Goal: Transaction & Acquisition: Purchase product/service

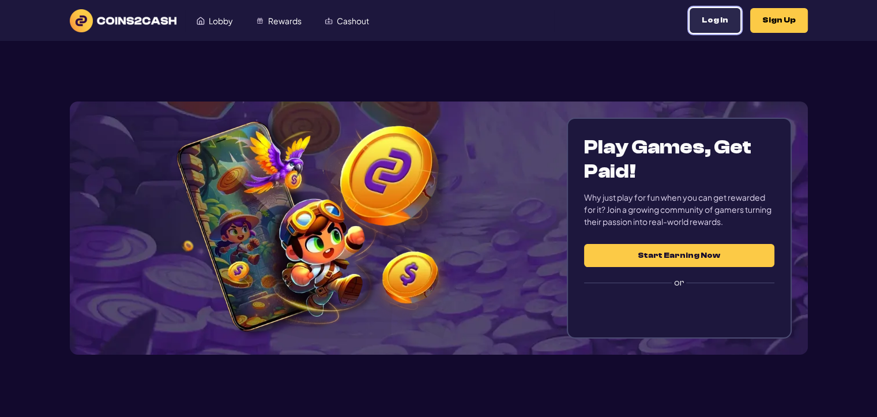
click at [727, 24] on button "Log In" at bounding box center [715, 20] width 51 height 25
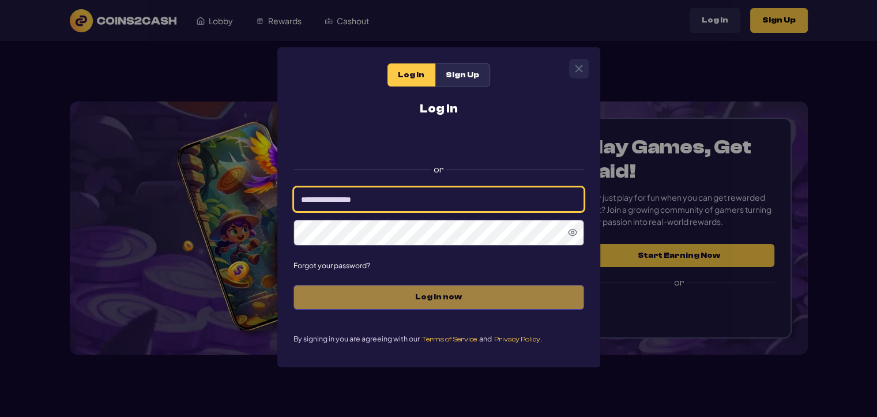
click at [382, 202] on input at bounding box center [439, 199] width 291 height 25
type input "*********"
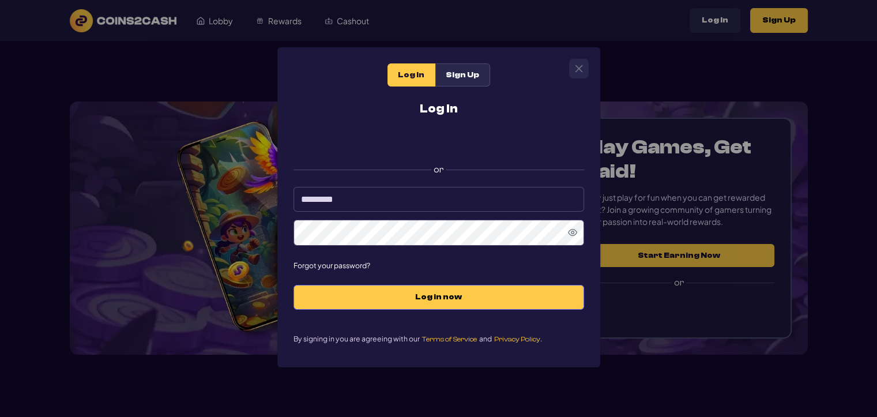
click at [572, 237] on icon "Show Password" at bounding box center [572, 232] width 9 height 9
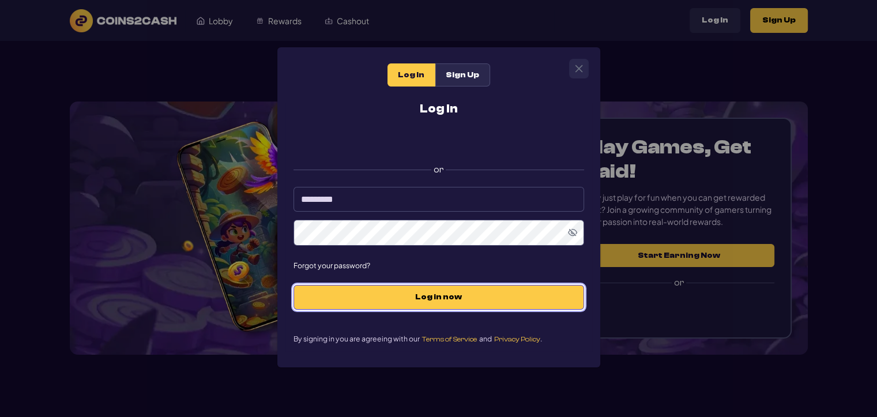
click at [451, 302] on span "Log in now" at bounding box center [439, 297] width 267 height 10
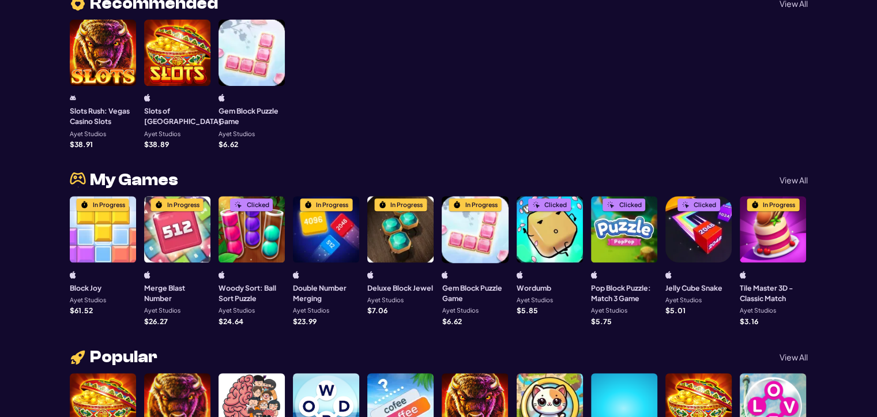
scroll to position [461, 0]
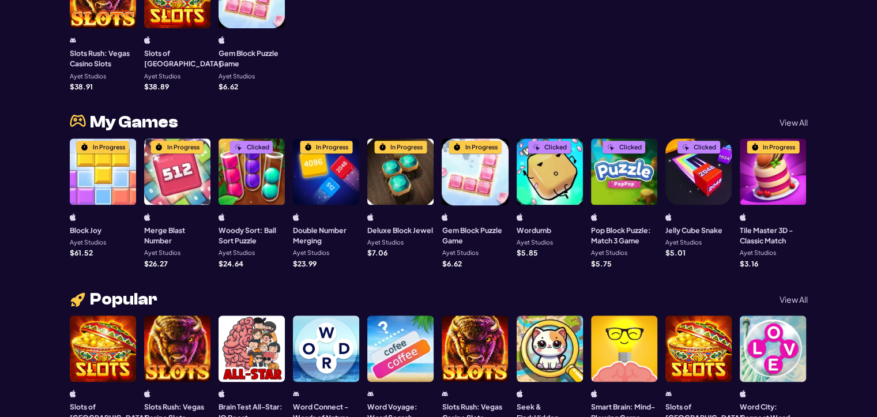
click at [388, 171] on div "In Progress" at bounding box center [400, 171] width 66 height 66
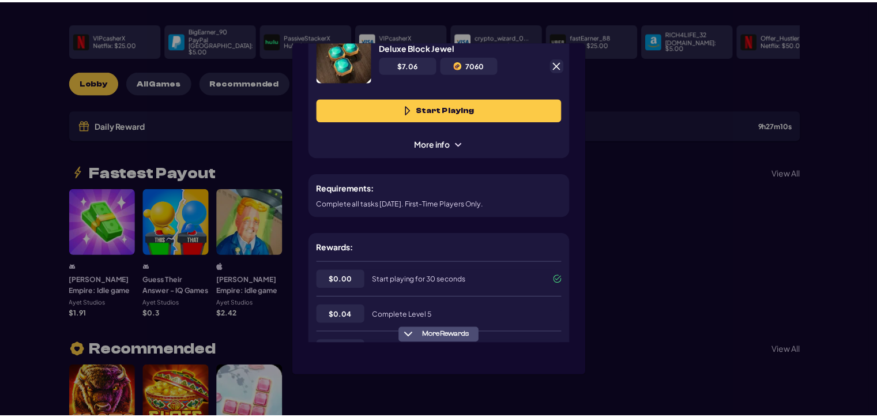
scroll to position [115, 0]
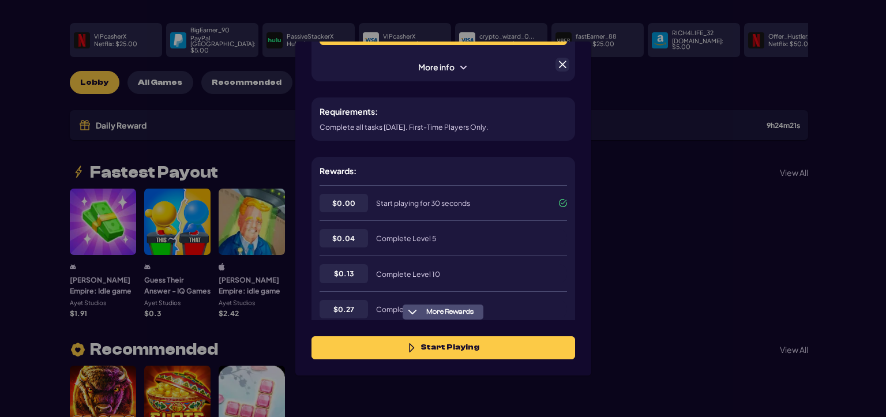
click at [560, 64] on span at bounding box center [562, 64] width 10 height 10
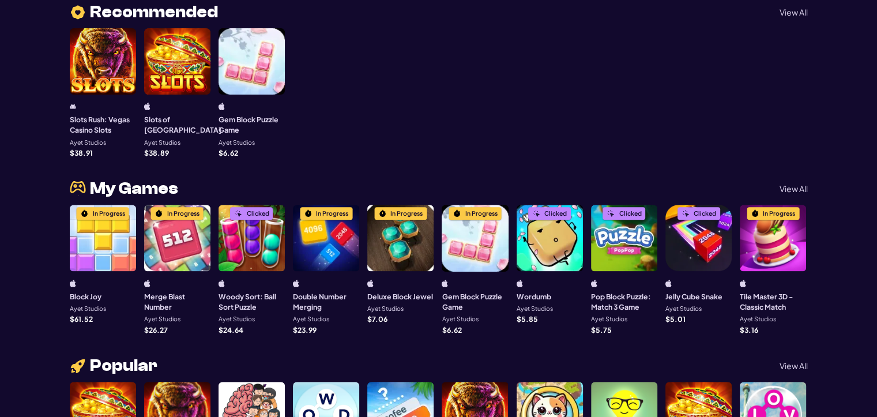
scroll to position [404, 0]
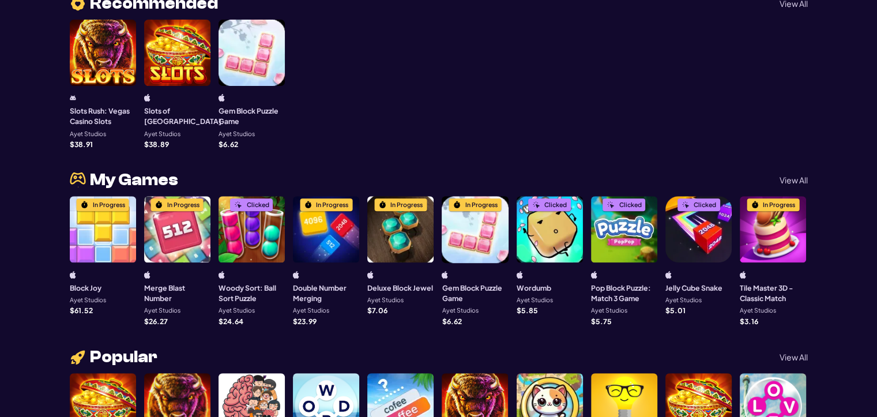
click at [335, 231] on div "In Progress" at bounding box center [326, 229] width 66 height 66
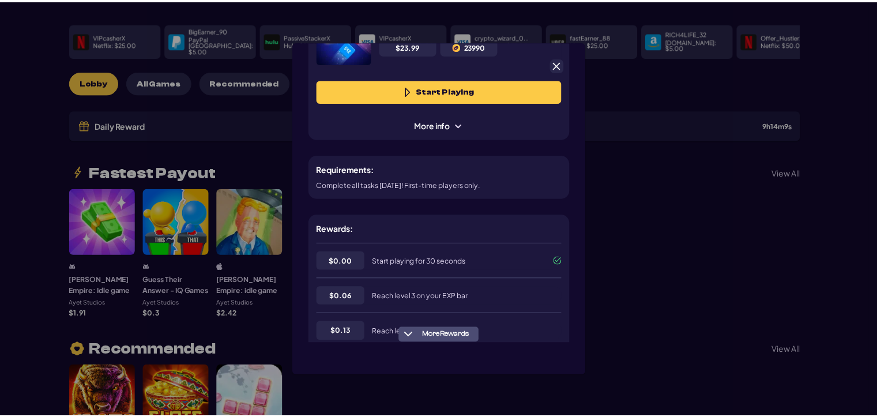
scroll to position [115, 0]
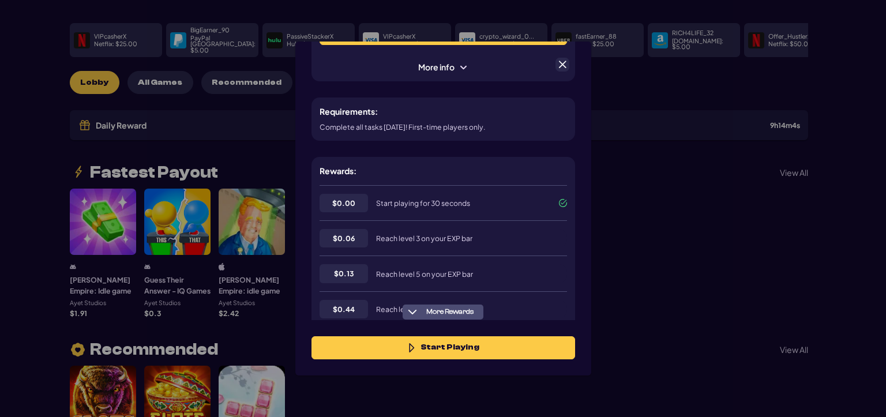
click at [564, 71] on div at bounding box center [563, 65] width 14 height 14
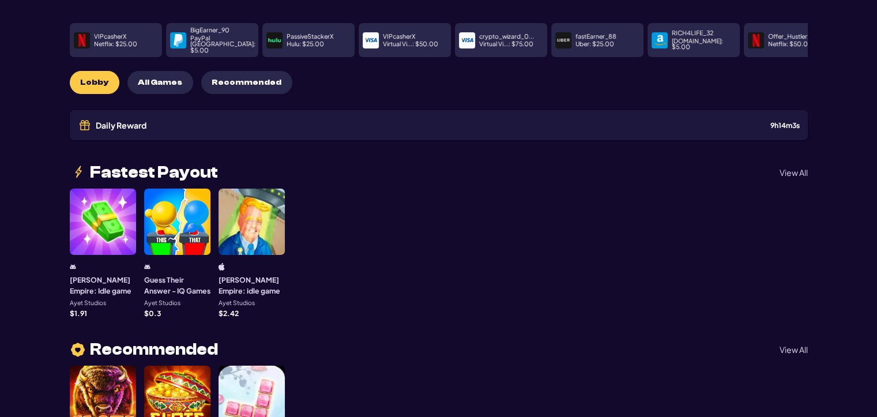
scroll to position [0, 0]
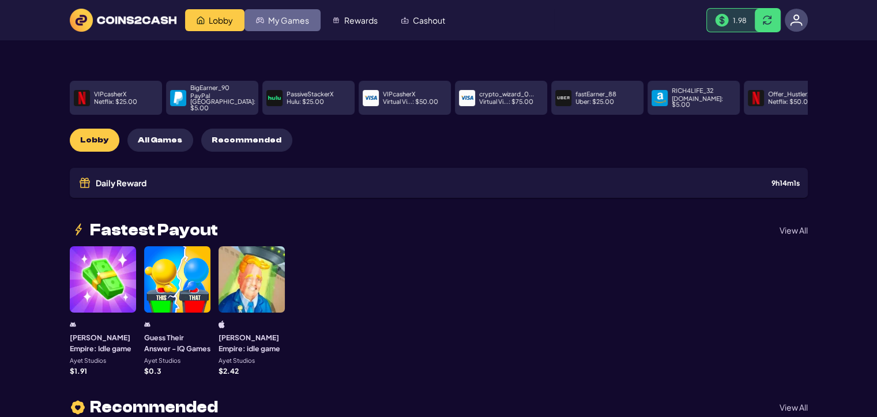
click at [283, 17] on span "My Games" at bounding box center [288, 20] width 41 height 8
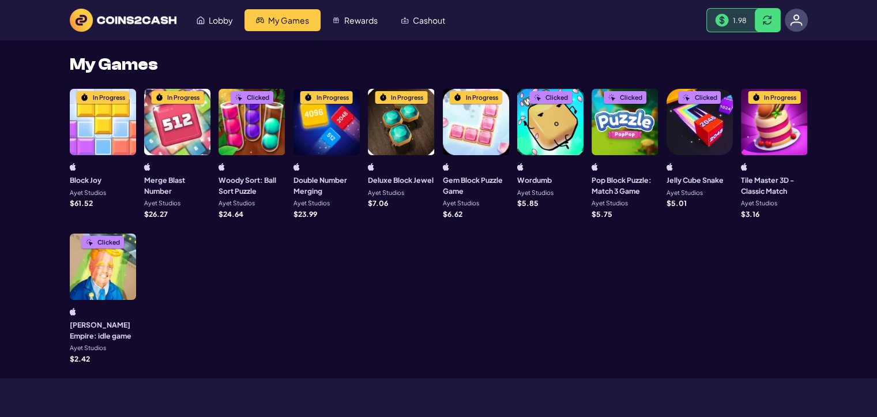
click at [331, 123] on div "In Progress" at bounding box center [327, 122] width 66 height 66
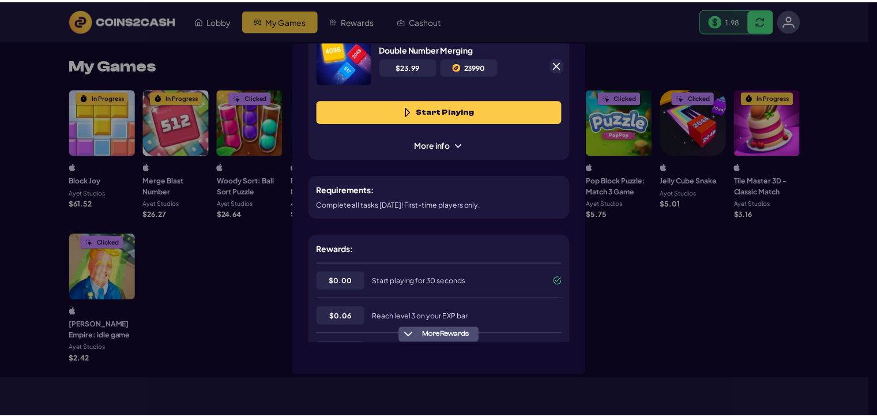
scroll to position [58, 0]
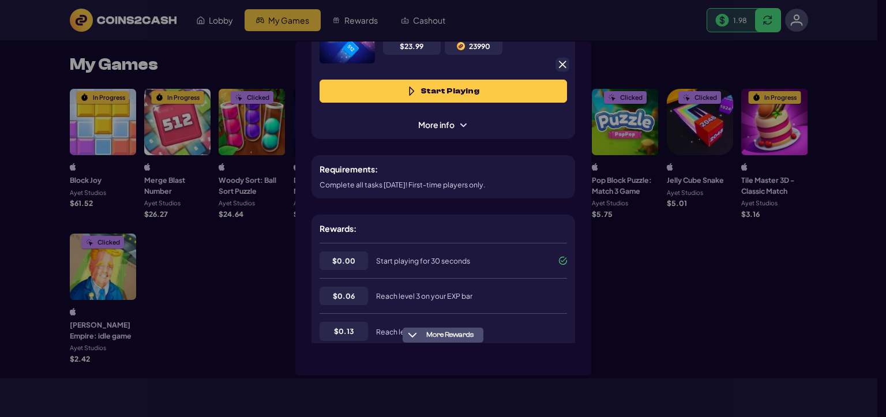
click at [565, 67] on span at bounding box center [562, 64] width 10 height 10
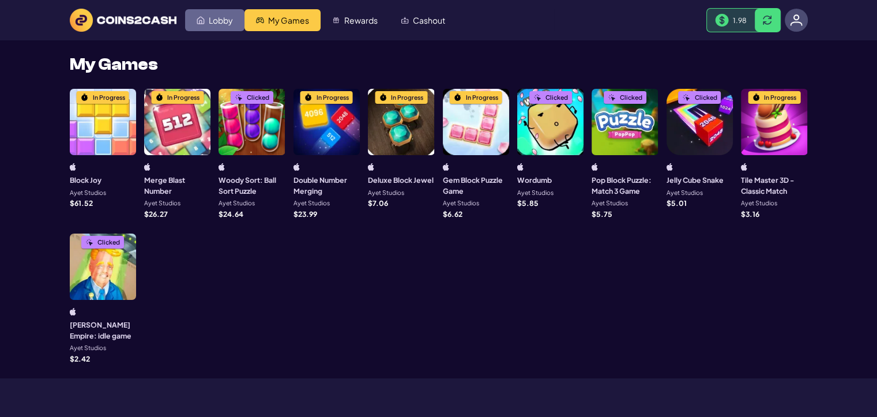
click at [224, 24] on span "Lobby" at bounding box center [221, 20] width 24 height 8
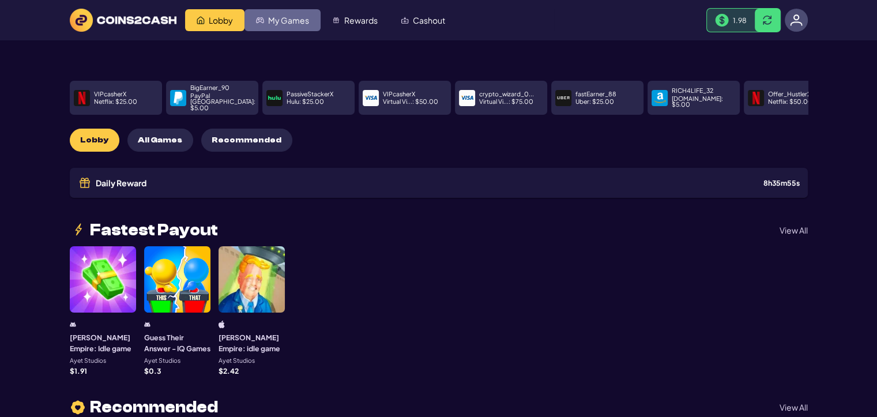
click at [282, 16] on span "My Games" at bounding box center [288, 20] width 41 height 8
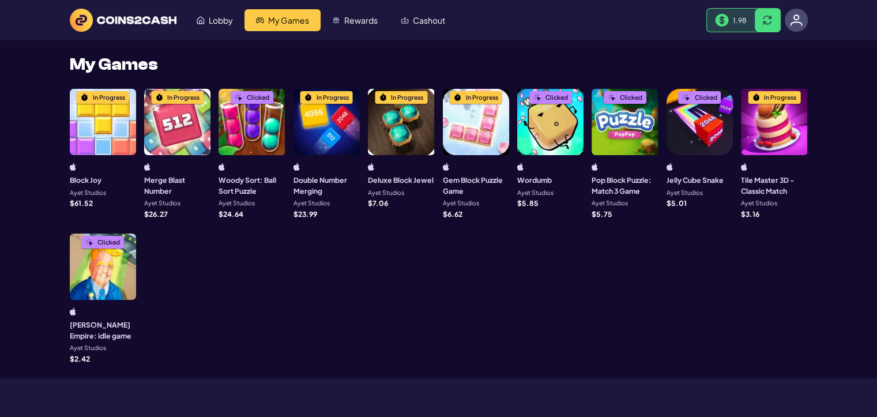
click at [328, 129] on div "In Progress" at bounding box center [327, 122] width 66 height 66
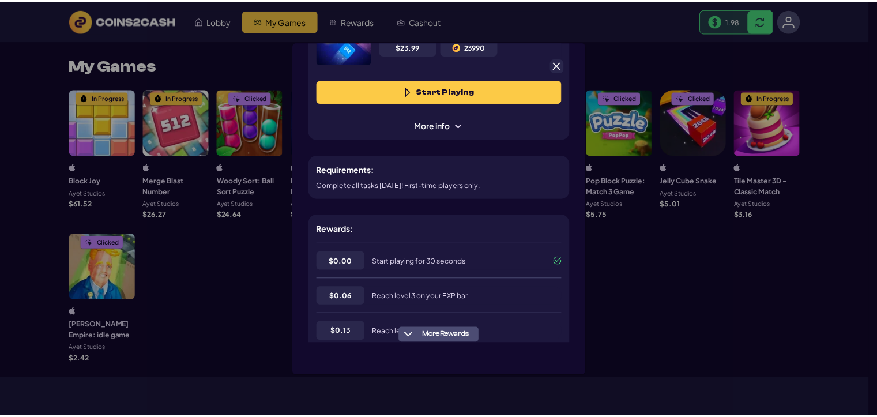
scroll to position [58, 0]
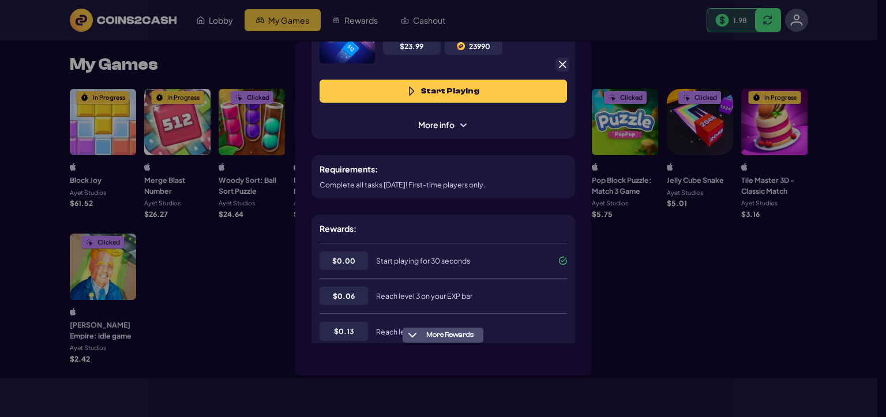
click at [561, 65] on span at bounding box center [562, 64] width 10 height 10
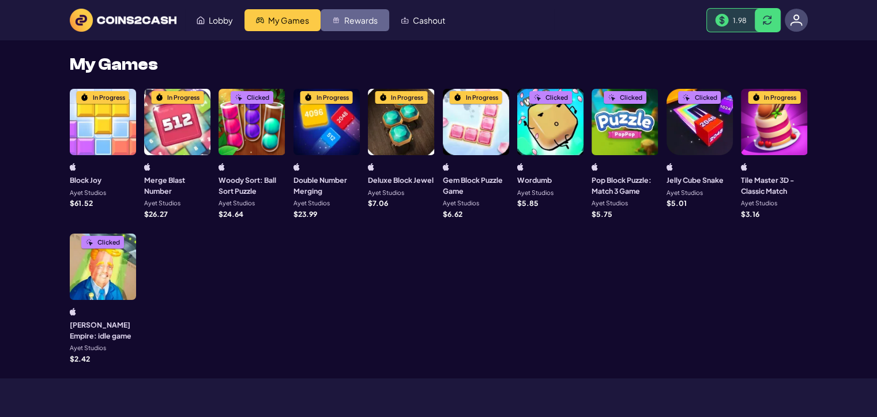
click at [356, 21] on span "Rewards" at bounding box center [360, 20] width 33 height 8
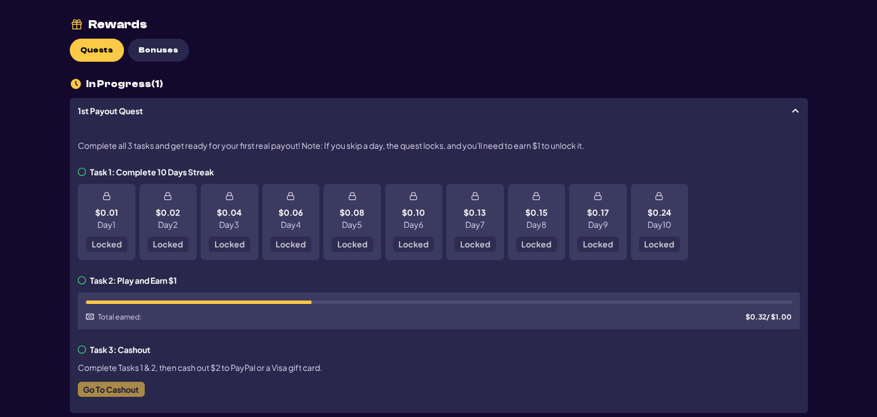
scroll to position [58, 0]
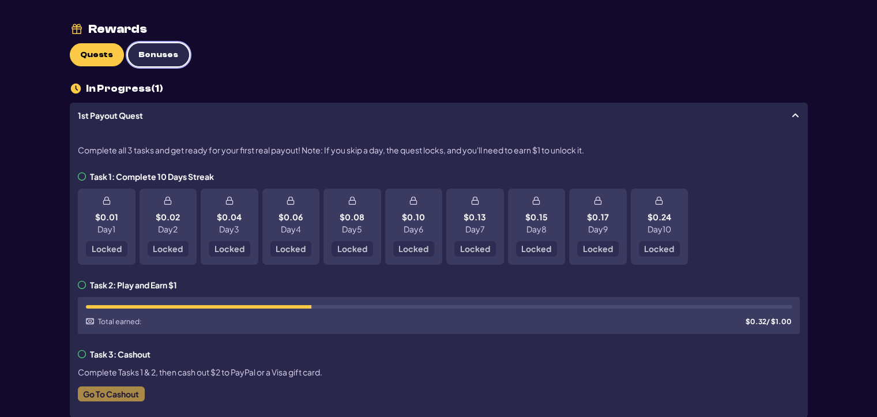
click at [170, 54] on span "Bonuses" at bounding box center [158, 55] width 40 height 10
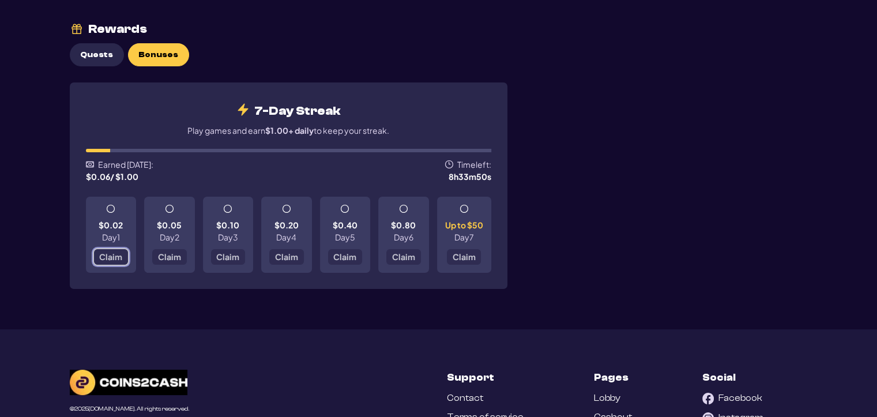
click at [110, 253] on span "Claim" at bounding box center [110, 257] width 23 height 8
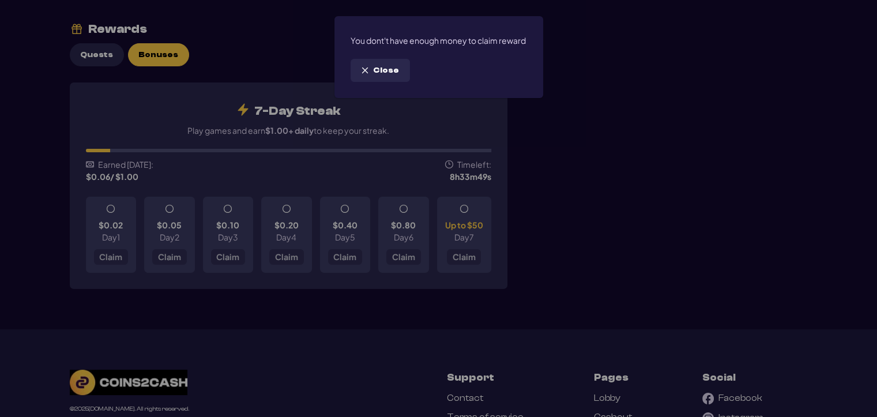
click at [370, 82] on button "Close" at bounding box center [380, 70] width 59 height 23
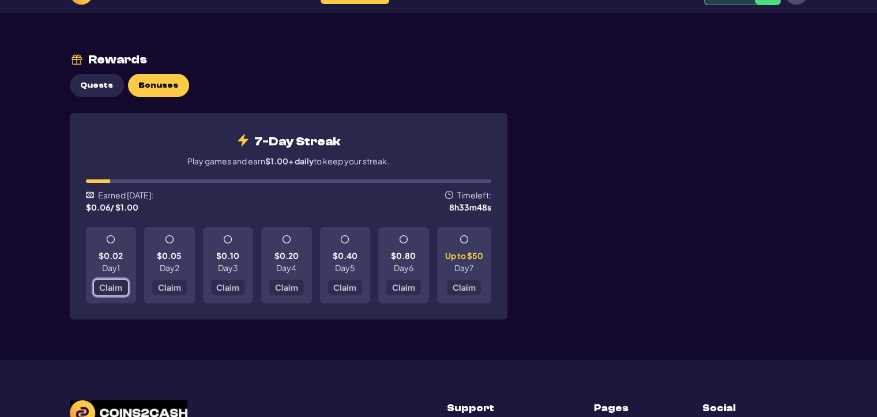
scroll to position [0, 0]
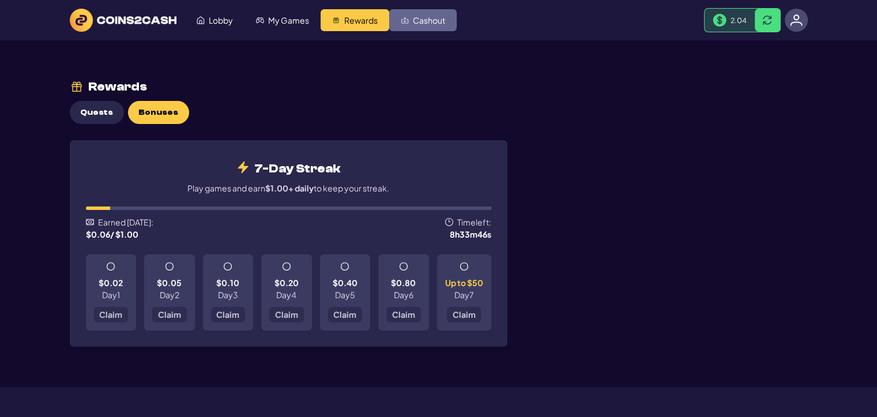
click at [431, 19] on span "Cashout" at bounding box center [429, 20] width 32 height 8
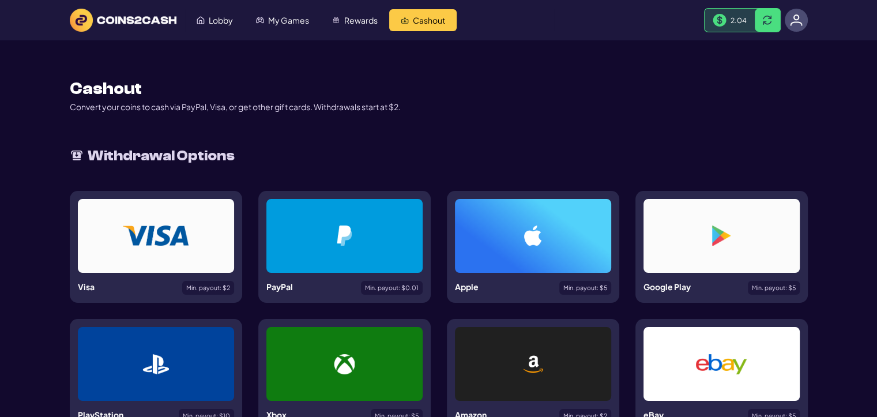
click at [346, 247] on div at bounding box center [345, 236] width 156 height 74
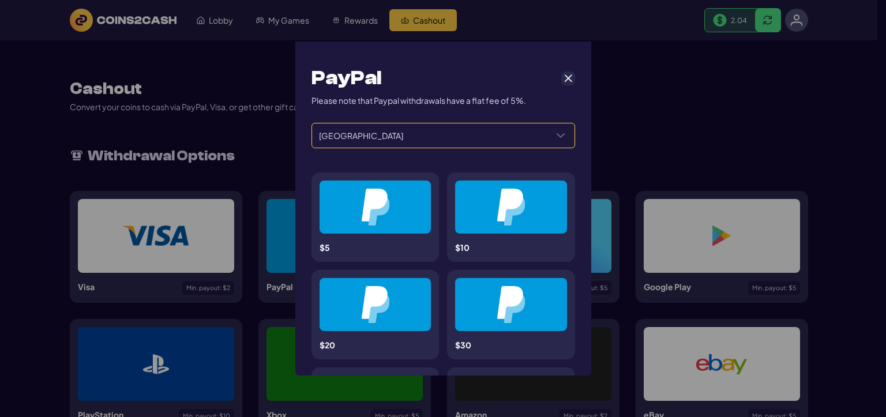
click at [536, 134] on span "[GEOGRAPHIC_DATA]" at bounding box center [429, 135] width 235 height 24
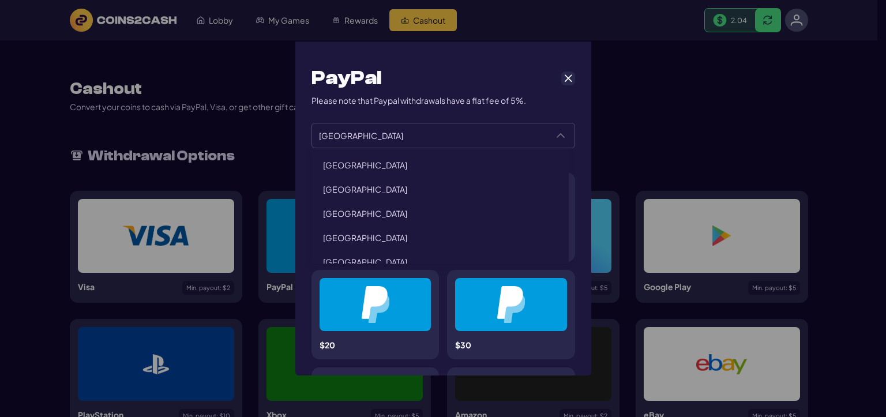
scroll to position [346, 0]
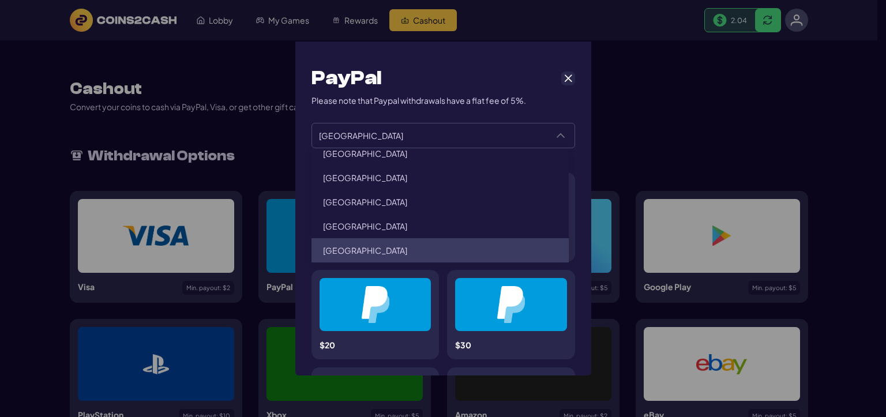
click at [404, 243] on li "[GEOGRAPHIC_DATA]" at bounding box center [441, 250] width 258 height 24
type input "******"
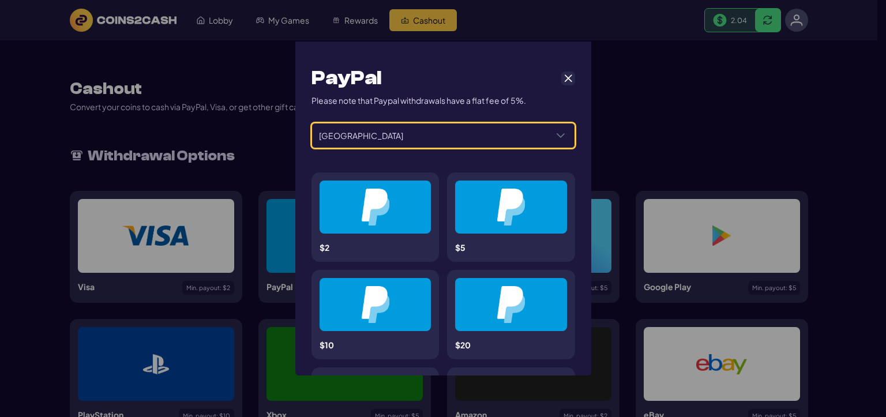
click at [385, 211] on img at bounding box center [375, 207] width 28 height 37
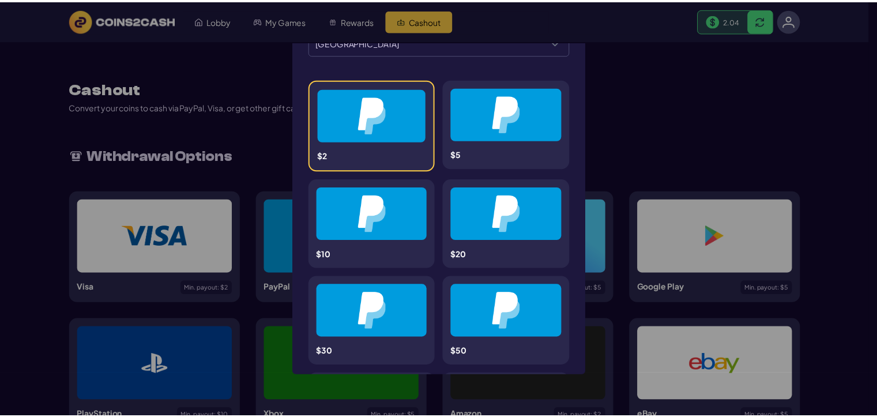
scroll to position [0, 0]
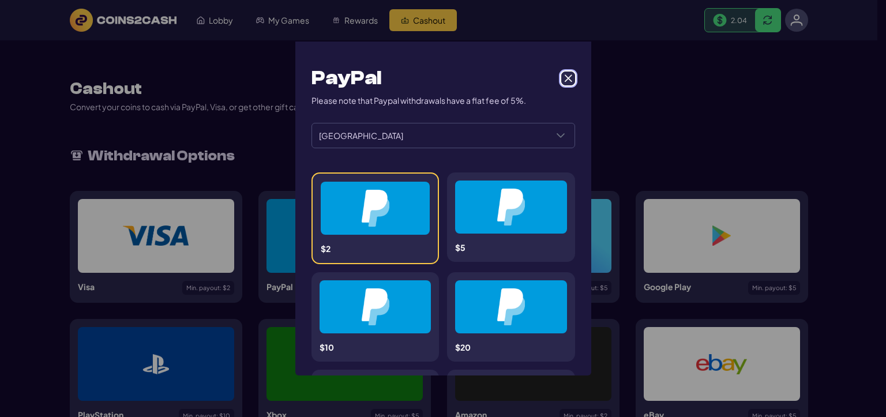
click at [566, 78] on span "Cancel" at bounding box center [568, 78] width 10 height 10
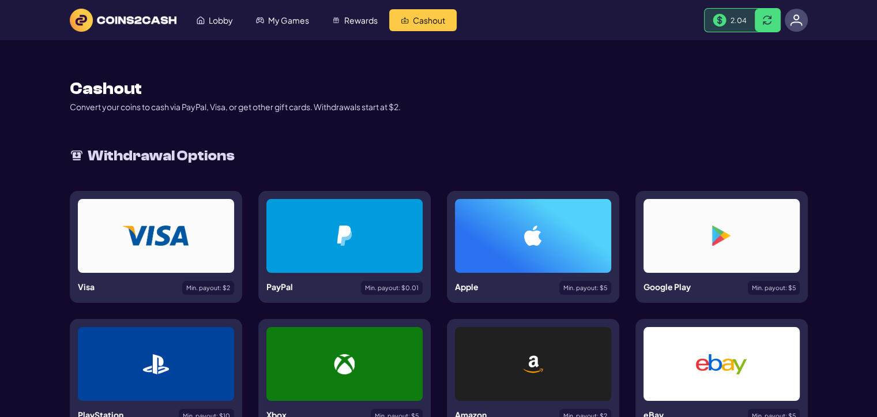
click at [798, 19] on img at bounding box center [796, 20] width 13 height 13
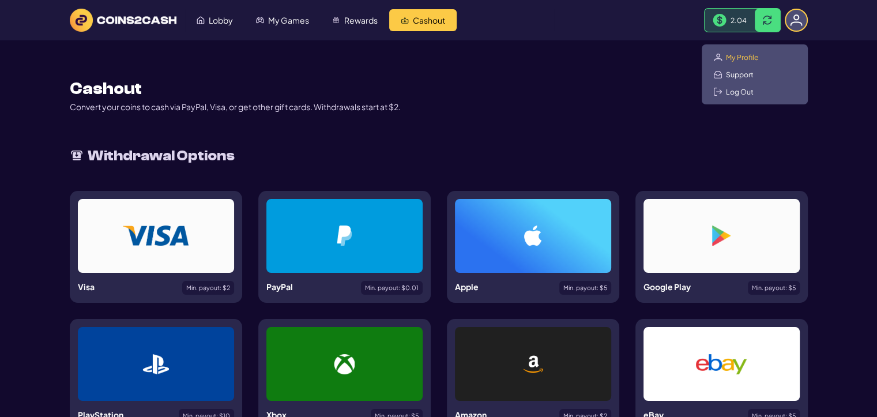
click at [746, 56] on span "My Profile" at bounding box center [742, 56] width 33 height 9
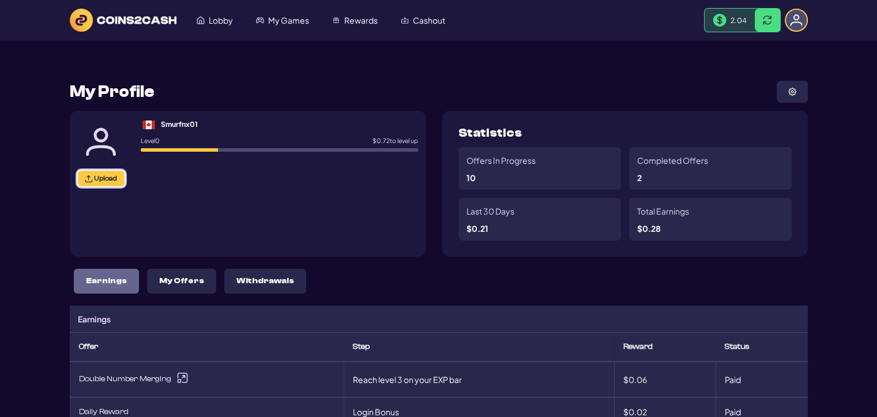
click at [110, 180] on span "Upload" at bounding box center [105, 178] width 23 height 9
click at [797, 92] on button at bounding box center [792, 92] width 31 height 22
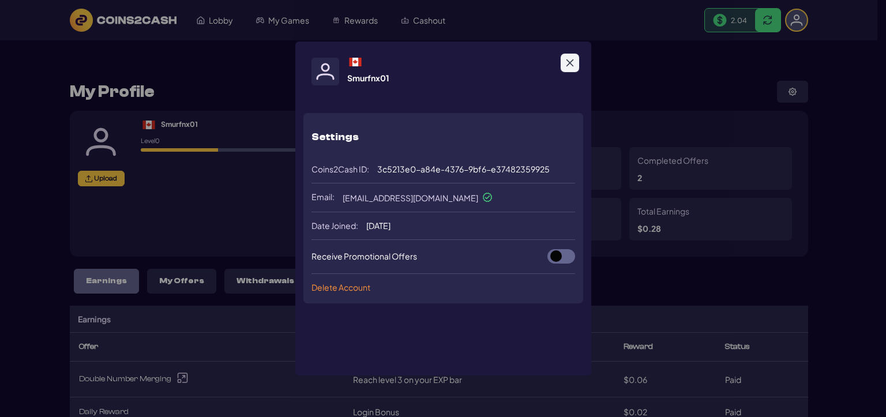
click at [573, 61] on icon "Close" at bounding box center [569, 62] width 9 height 9
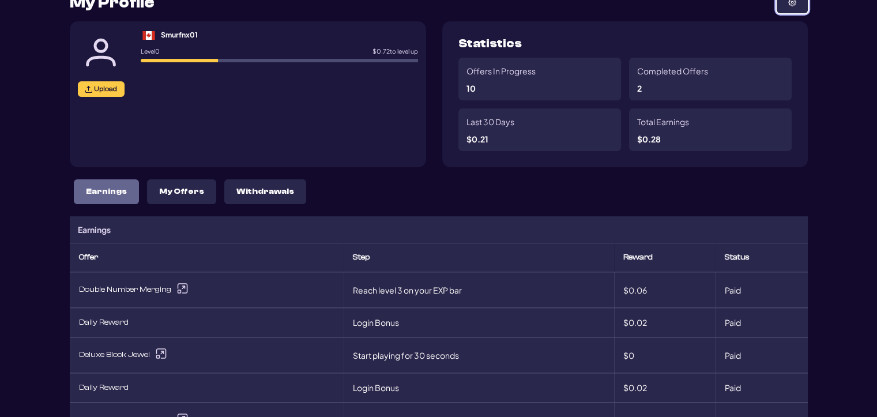
scroll to position [115, 0]
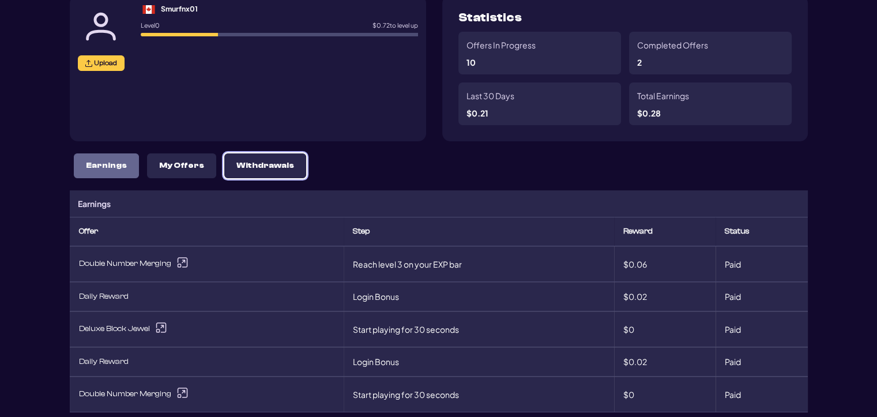
click at [254, 161] on p "Withdrawals" at bounding box center [266, 166] width 58 height 10
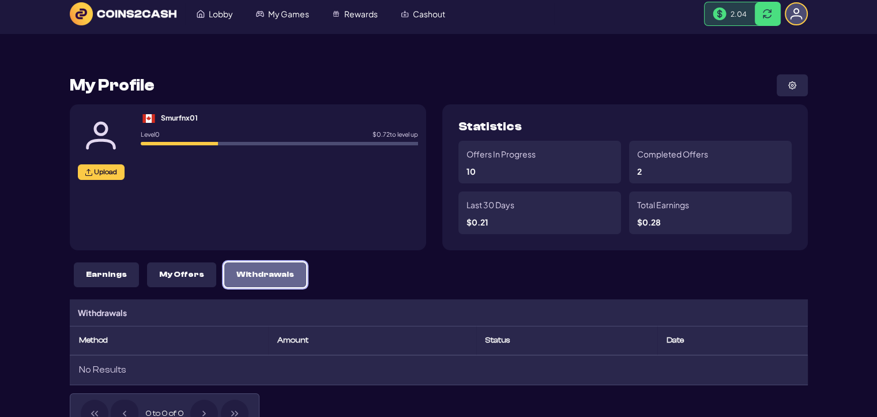
scroll to position [0, 0]
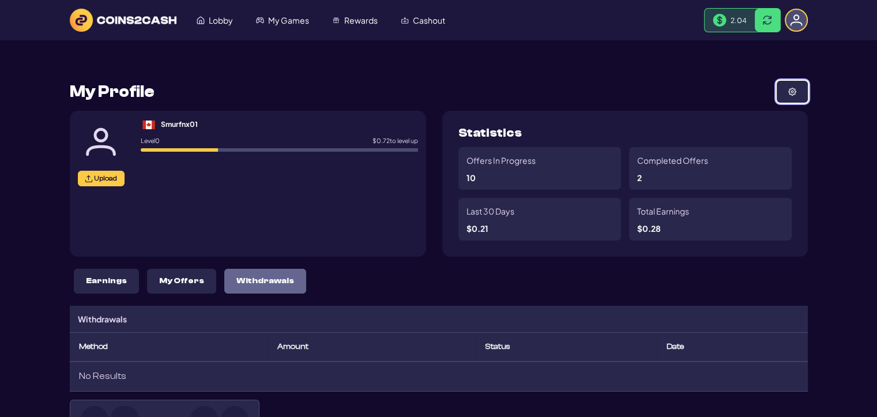
click at [796, 88] on img at bounding box center [793, 92] width 8 height 8
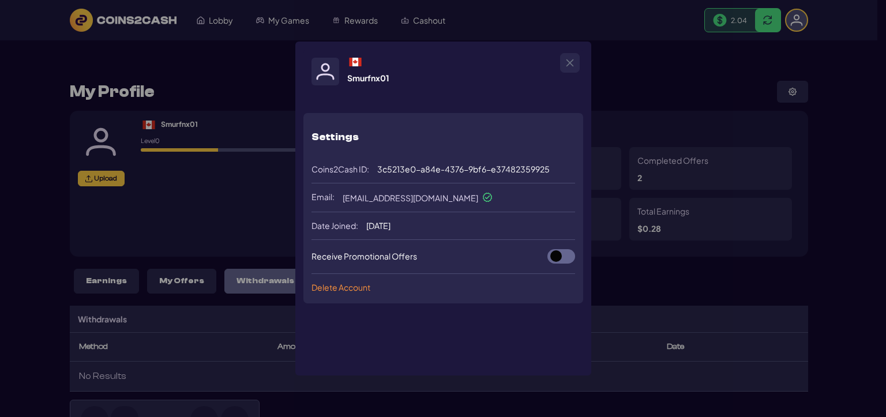
click at [384, 194] on span "[EMAIL_ADDRESS][DOMAIN_NAME]" at bounding box center [417, 197] width 149 height 9
click at [383, 199] on span "[EMAIL_ADDRESS][DOMAIN_NAME]" at bounding box center [417, 197] width 149 height 9
click at [569, 60] on icon "Close" at bounding box center [569, 62] width 9 height 9
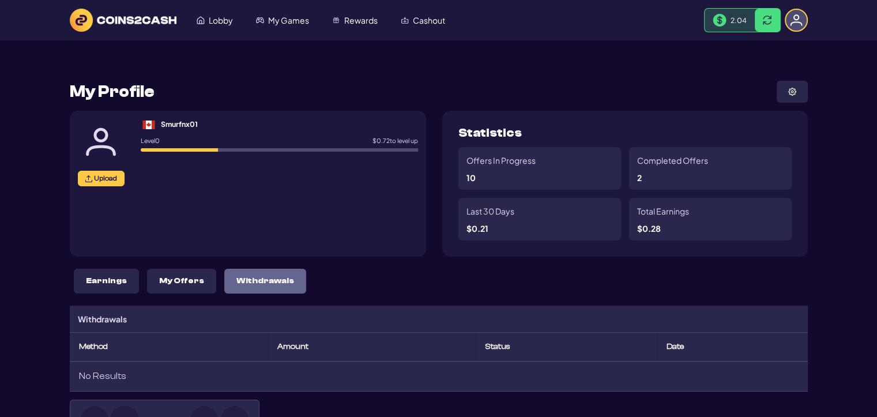
click at [800, 20] on img at bounding box center [796, 20] width 13 height 13
click at [798, 18] on img at bounding box center [796, 20] width 13 height 13
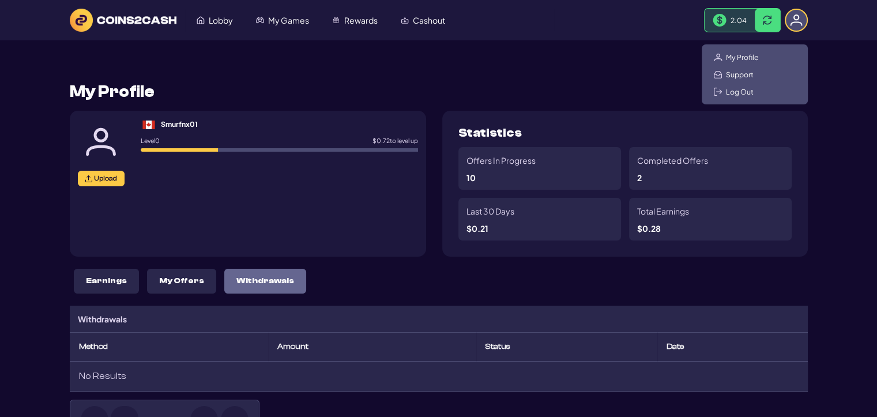
click at [798, 18] on img at bounding box center [796, 20] width 13 height 13
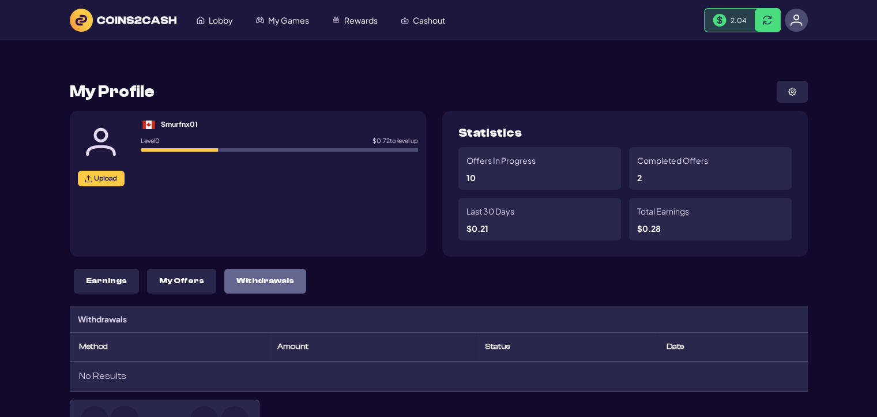
click at [81, 17] on img at bounding box center [123, 20] width 107 height 23
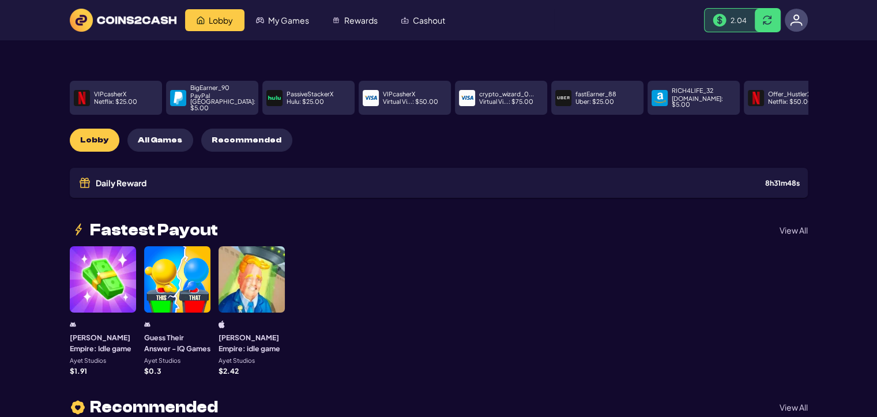
click at [726, 19] on img at bounding box center [720, 20] width 14 height 13
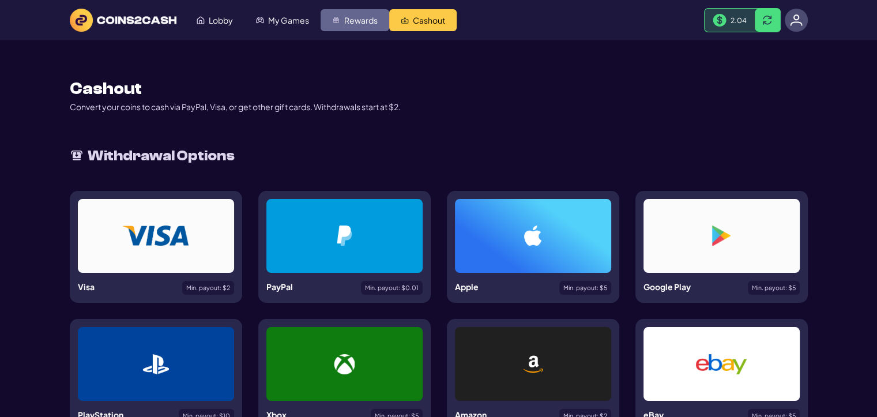
click at [352, 13] on link "Rewards" at bounding box center [355, 20] width 69 height 22
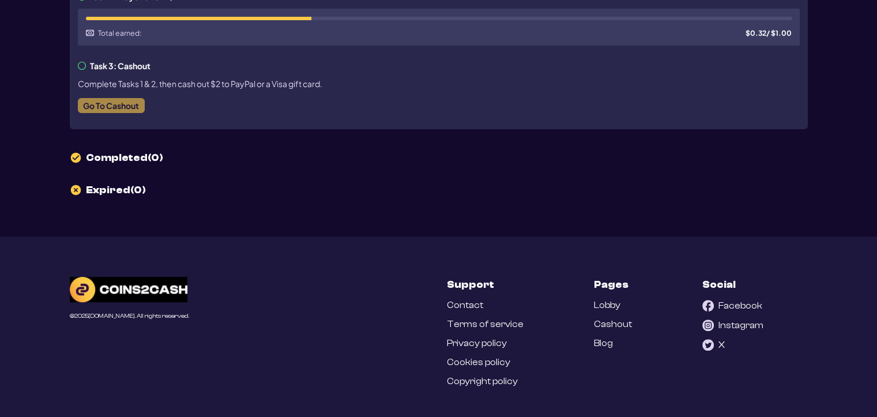
scroll to position [358, 0]
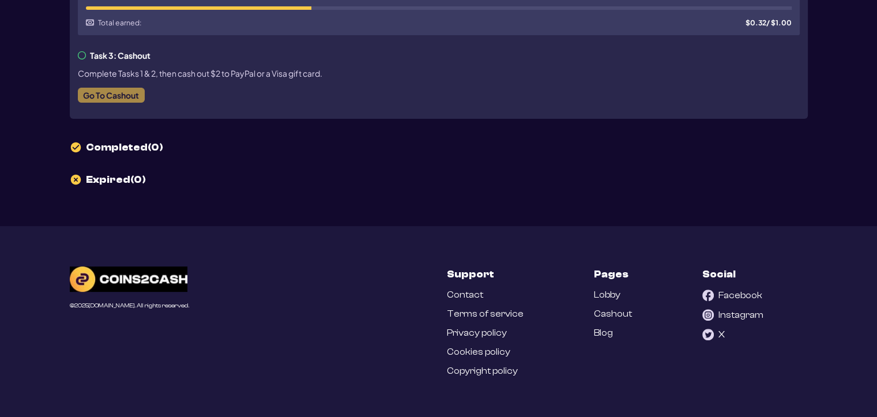
click at [607, 314] on link "Cashout" at bounding box center [613, 314] width 38 height 11
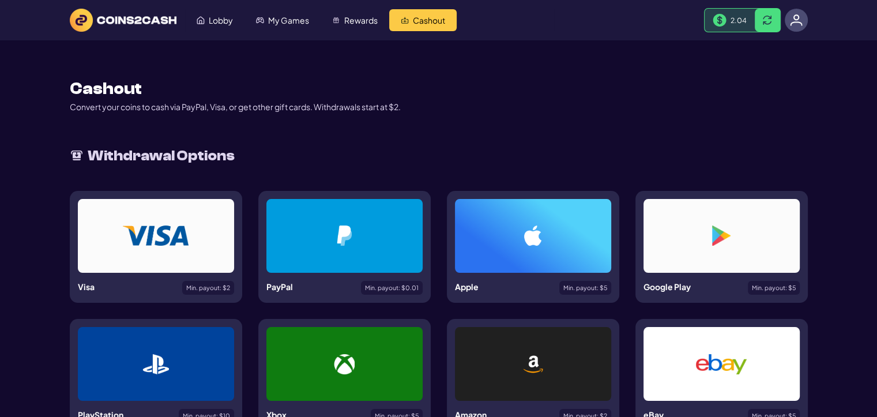
click at [796, 24] on img at bounding box center [796, 20] width 13 height 13
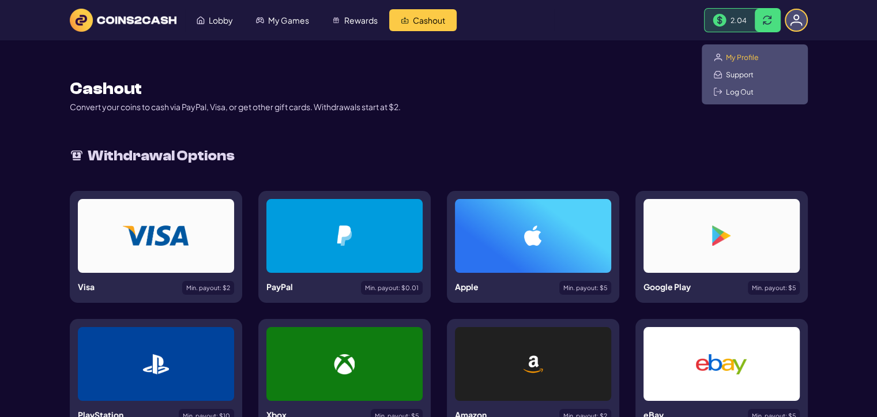
click at [736, 56] on span "My Profile" at bounding box center [742, 56] width 33 height 9
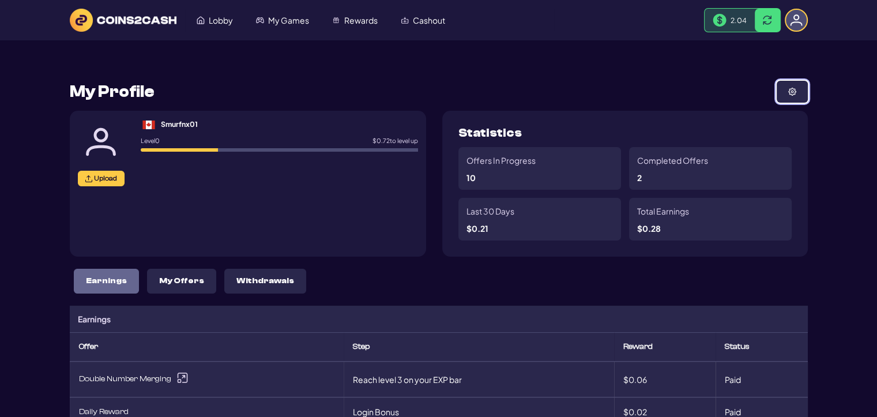
click at [794, 85] on button at bounding box center [792, 92] width 31 height 22
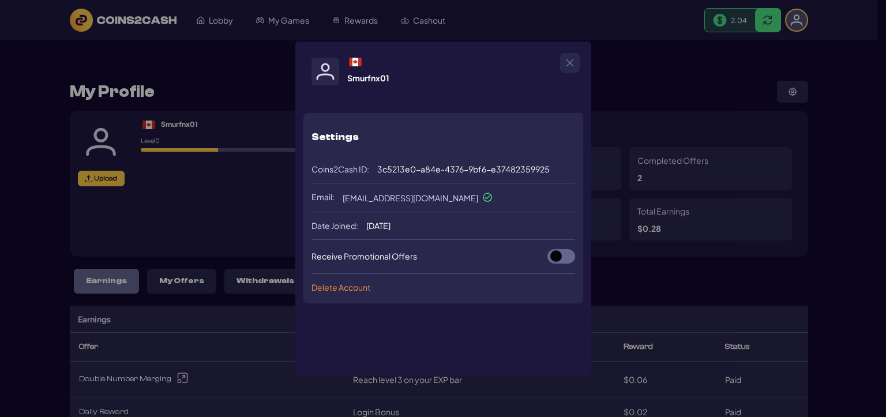
click at [483, 197] on icon at bounding box center [487, 197] width 9 height 9
click at [386, 194] on span "[EMAIL_ADDRESS][DOMAIN_NAME]" at bounding box center [417, 197] width 149 height 9
click at [382, 194] on span "[EMAIL_ADDRESS][DOMAIN_NAME]" at bounding box center [417, 197] width 149 height 9
click at [384, 194] on span "[EMAIL_ADDRESS][DOMAIN_NAME]" at bounding box center [417, 197] width 149 height 9
click at [383, 197] on span "[EMAIL_ADDRESS][DOMAIN_NAME]" at bounding box center [417, 197] width 149 height 9
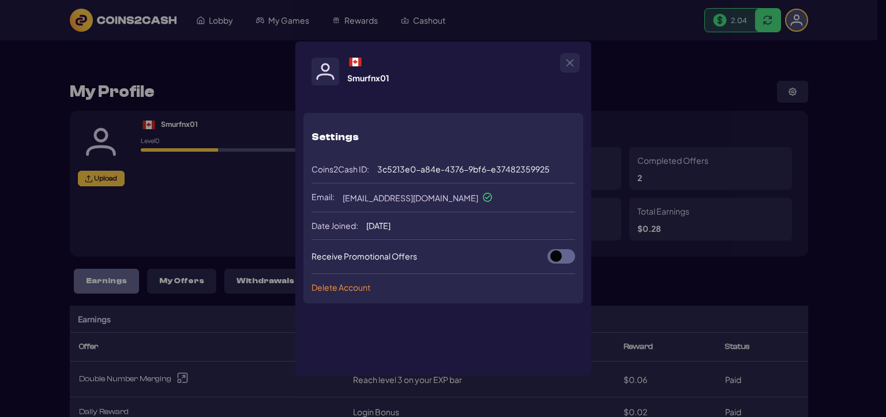
click at [430, 197] on span "[EMAIL_ADDRESS][DOMAIN_NAME]" at bounding box center [417, 197] width 149 height 9
click at [568, 58] on icon "Close" at bounding box center [569, 62] width 9 height 9
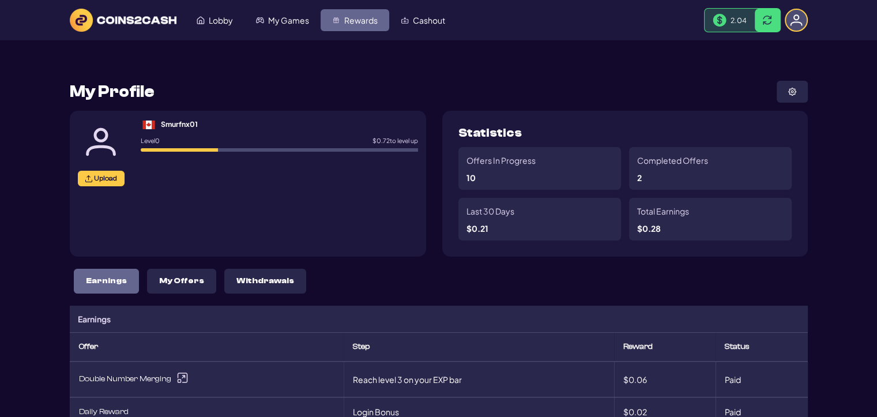
click at [347, 16] on span "Rewards" at bounding box center [360, 20] width 33 height 8
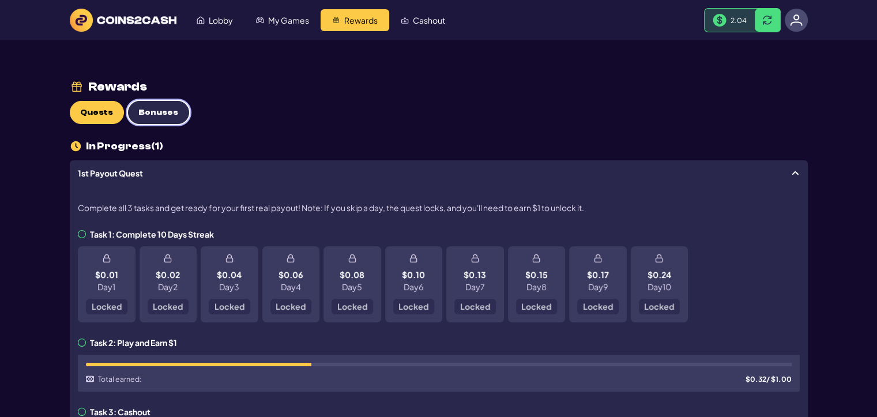
click at [157, 108] on span "Bonuses" at bounding box center [158, 113] width 40 height 10
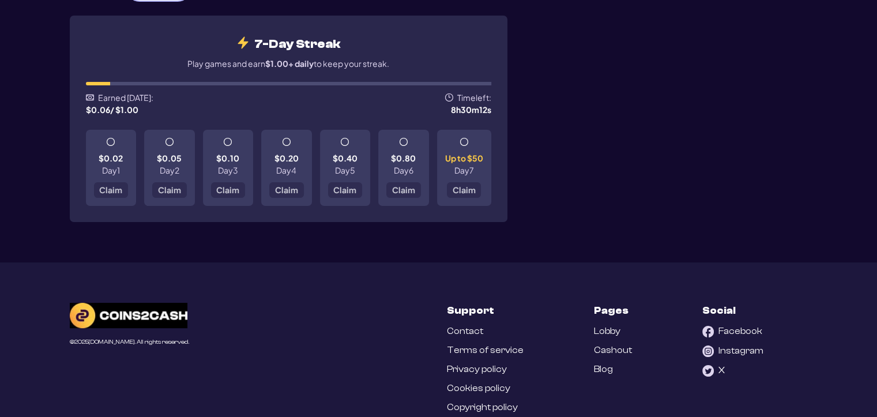
scroll to position [163, 0]
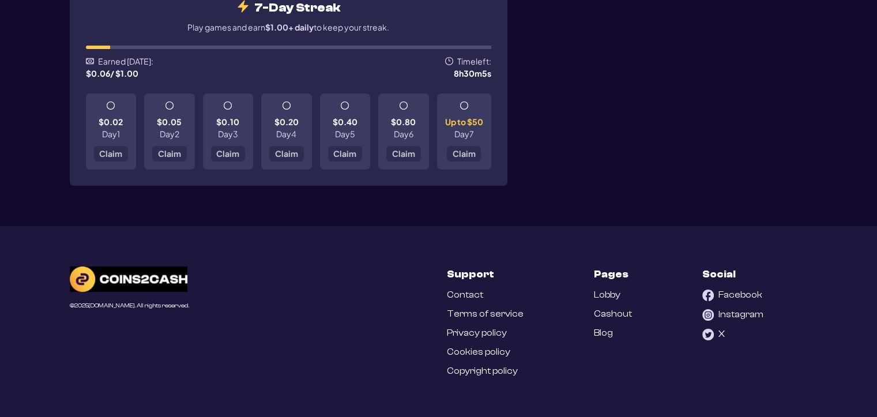
click at [459, 290] on link "Contact" at bounding box center [465, 295] width 36 height 11
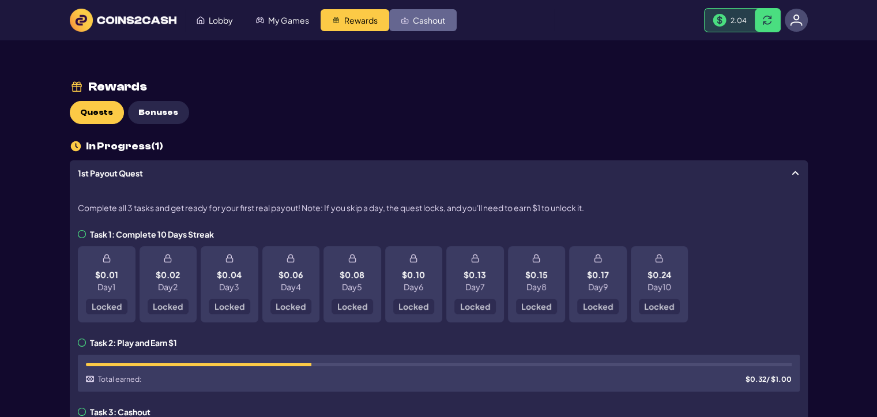
click at [448, 21] on link "Cashout" at bounding box center [422, 20] width 67 height 22
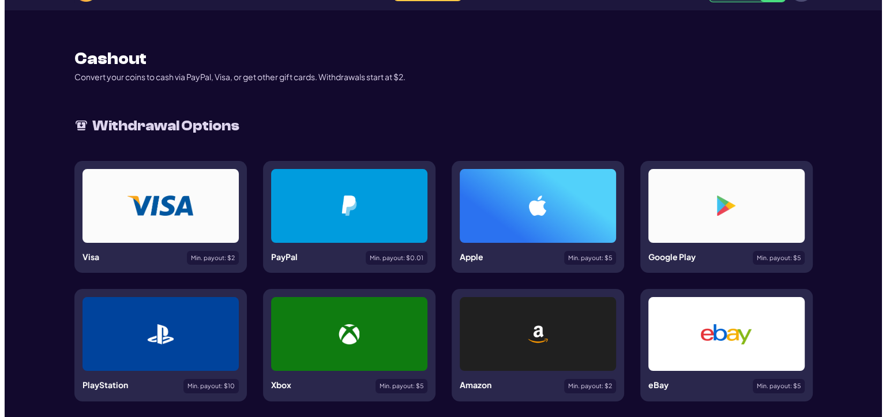
scroll to position [58, 0]
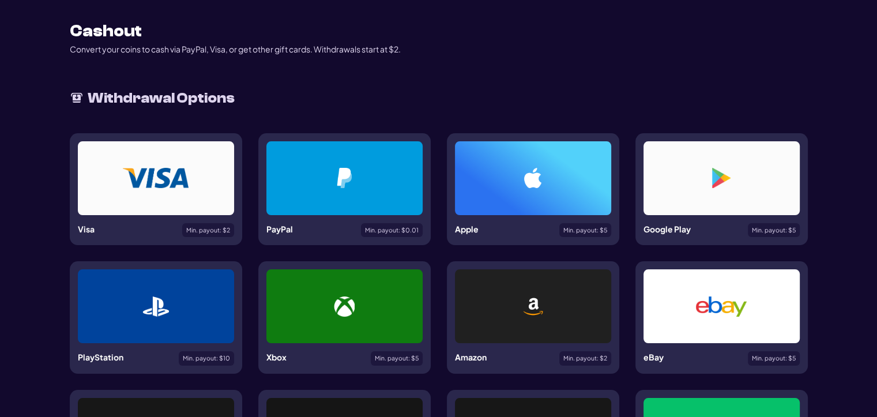
click at [531, 188] on div at bounding box center [533, 178] width 156 height 74
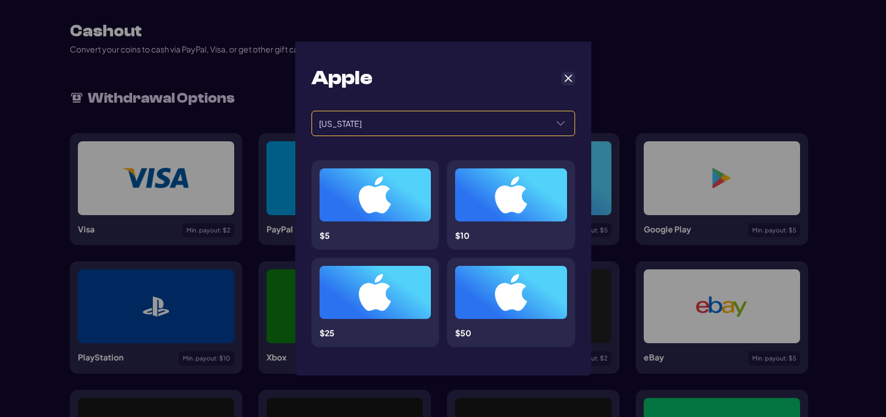
click at [556, 126] on icon "Select a Country" at bounding box center [560, 123] width 9 height 9
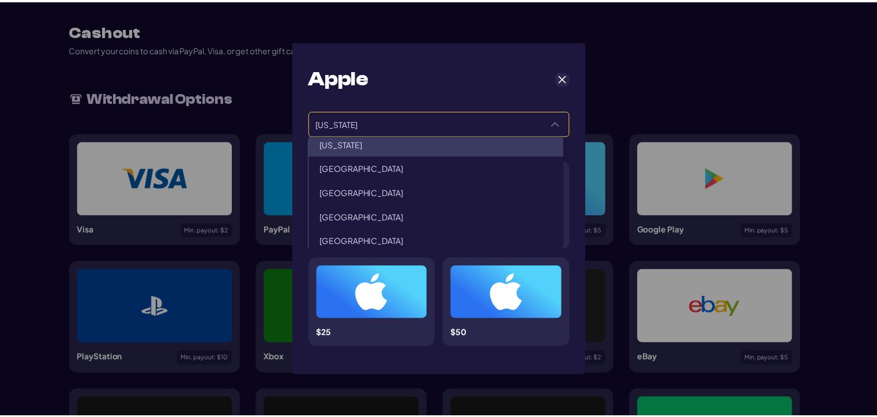
scroll to position [0, 0]
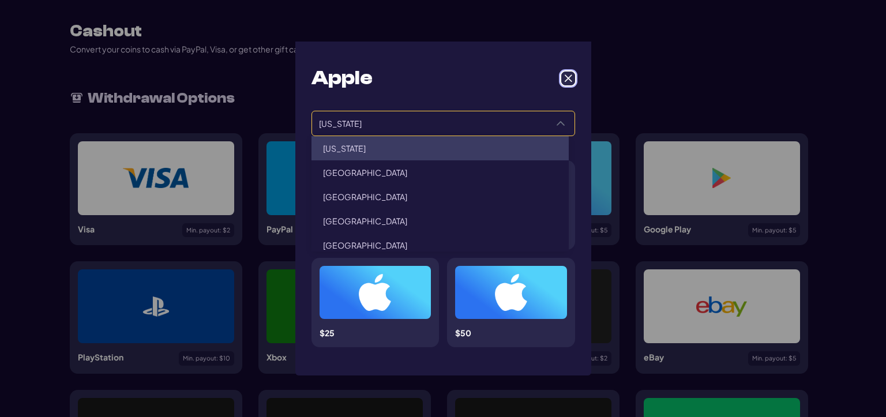
click at [564, 79] on span "Cancel" at bounding box center [568, 78] width 10 height 10
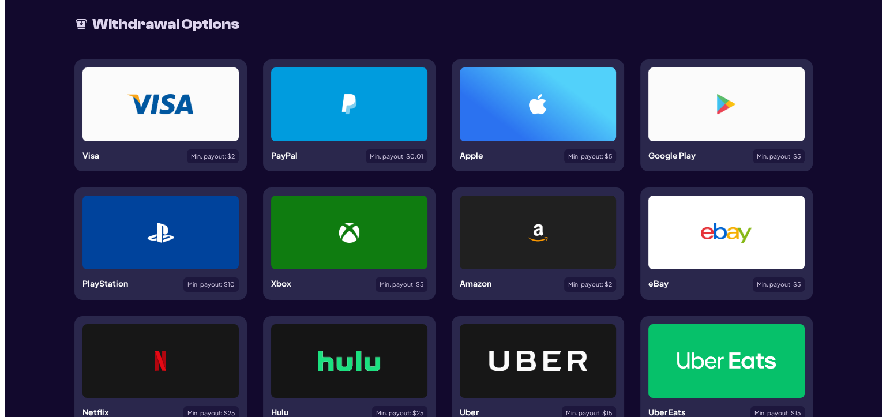
scroll to position [58, 0]
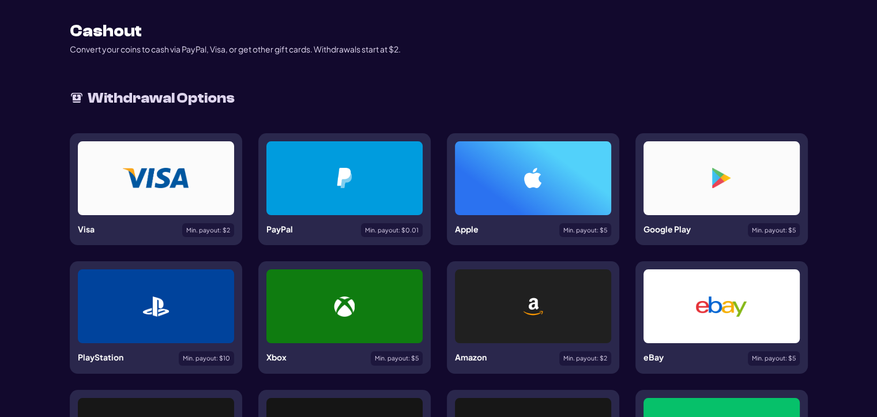
click at [318, 178] on div at bounding box center [344, 178] width 101 height 20
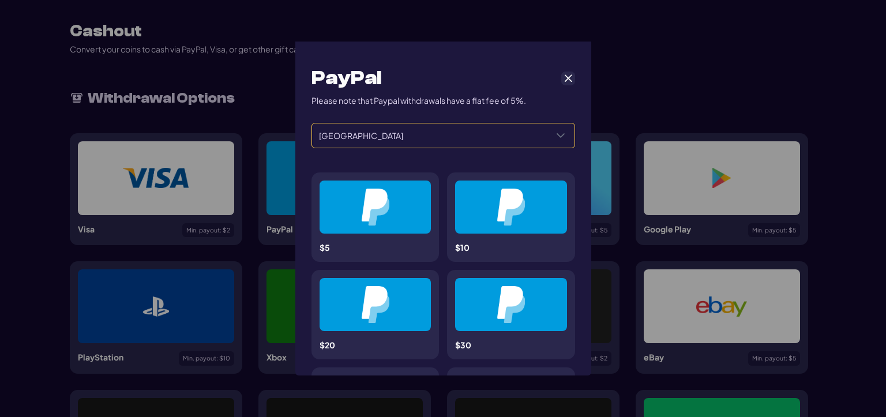
click at [484, 134] on span "[GEOGRAPHIC_DATA]" at bounding box center [429, 135] width 235 height 24
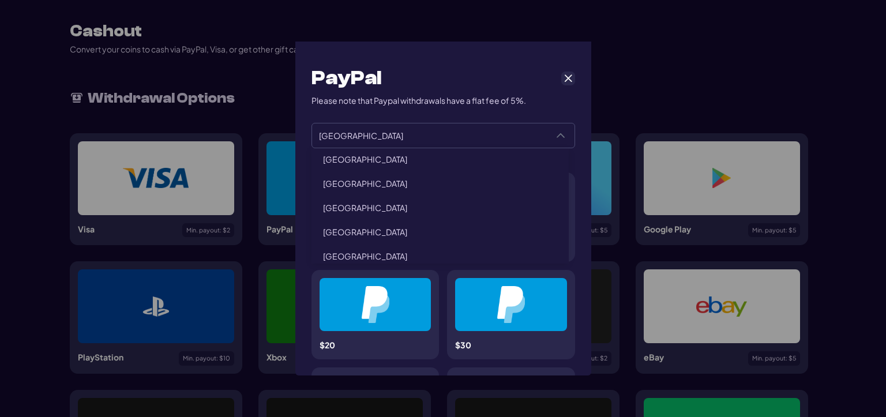
scroll to position [404, 0]
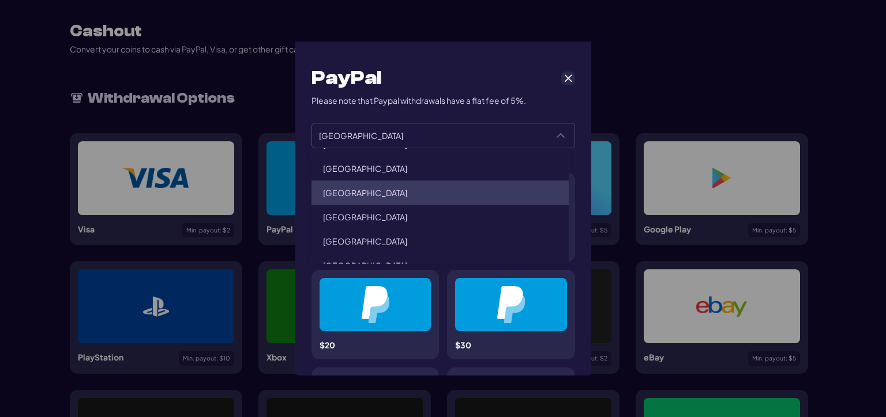
click at [379, 190] on li "[GEOGRAPHIC_DATA]" at bounding box center [441, 193] width 258 height 24
type input "******"
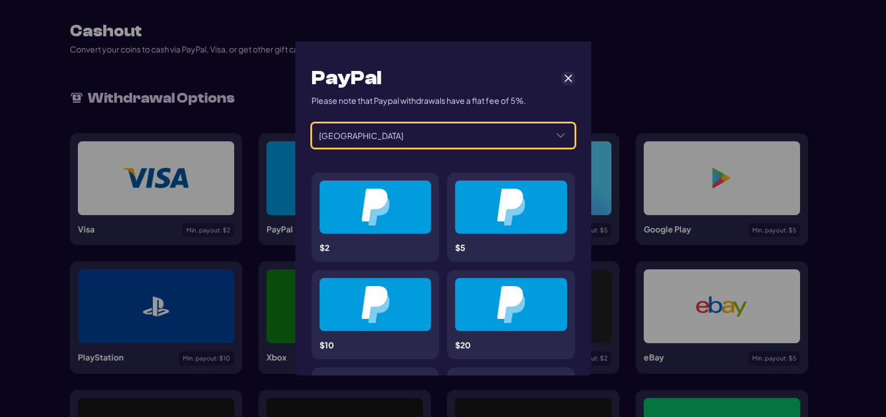
scroll to position [58, 0]
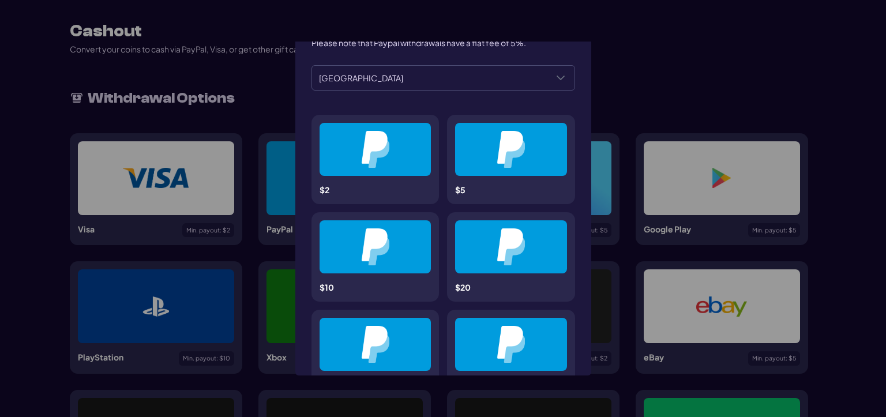
click at [382, 169] on div at bounding box center [376, 149] width 112 height 53
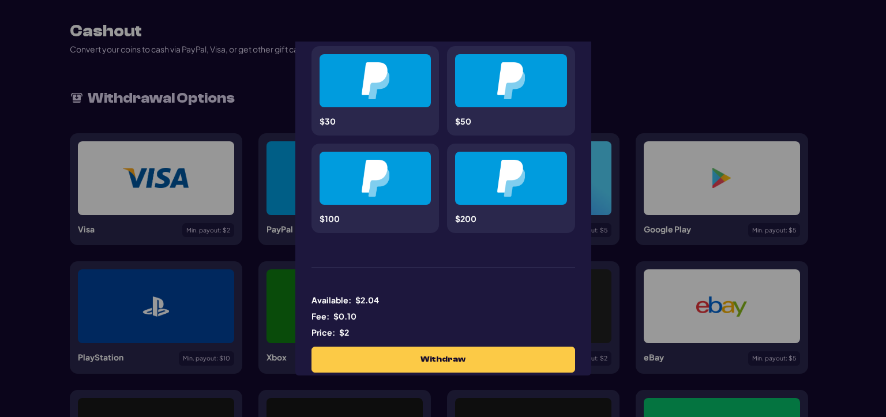
scroll to position [344, 0]
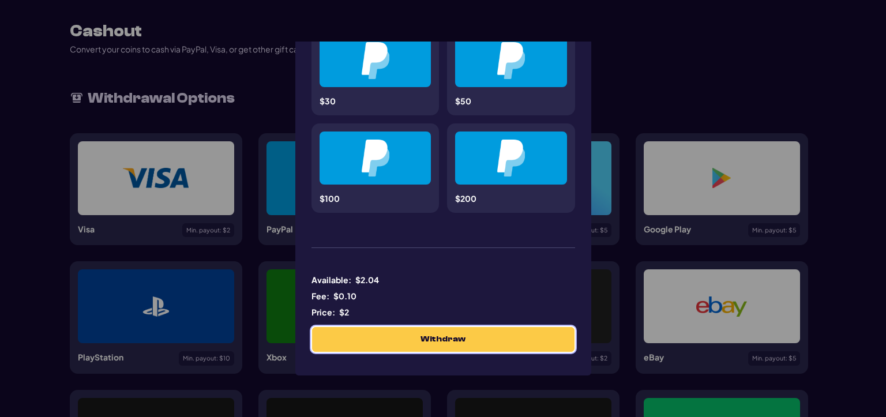
click at [466, 340] on button "Withdraw" at bounding box center [443, 339] width 262 height 25
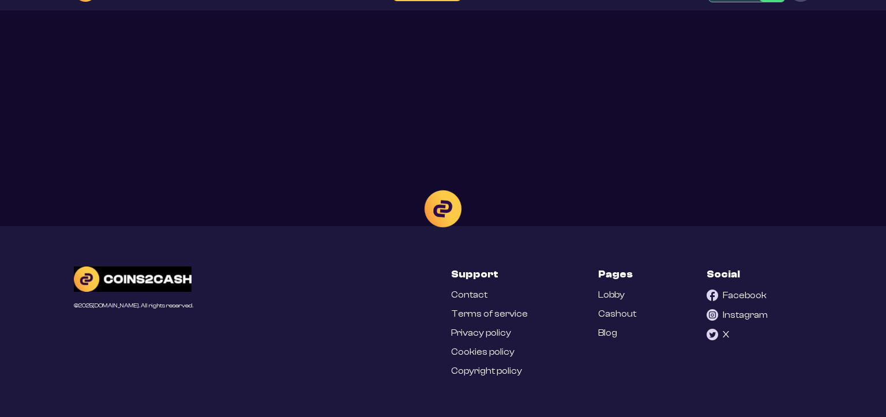
scroll to position [32, 0]
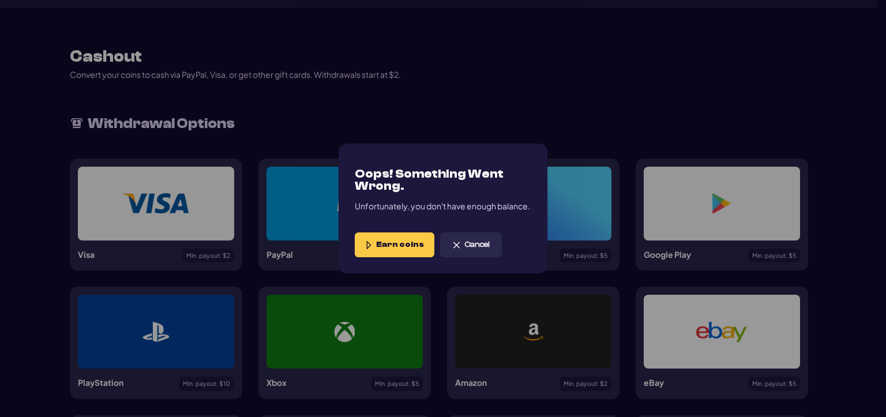
click at [394, 250] on button "Earn coins" at bounding box center [395, 244] width 80 height 25
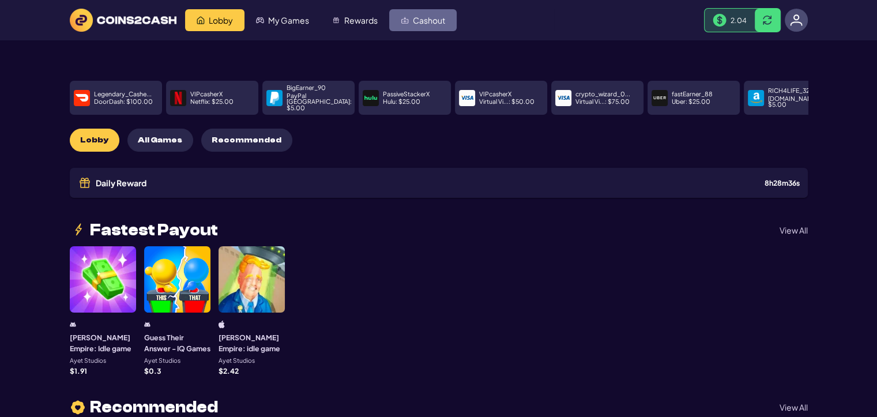
click at [440, 22] on span "Cashout" at bounding box center [429, 20] width 32 height 8
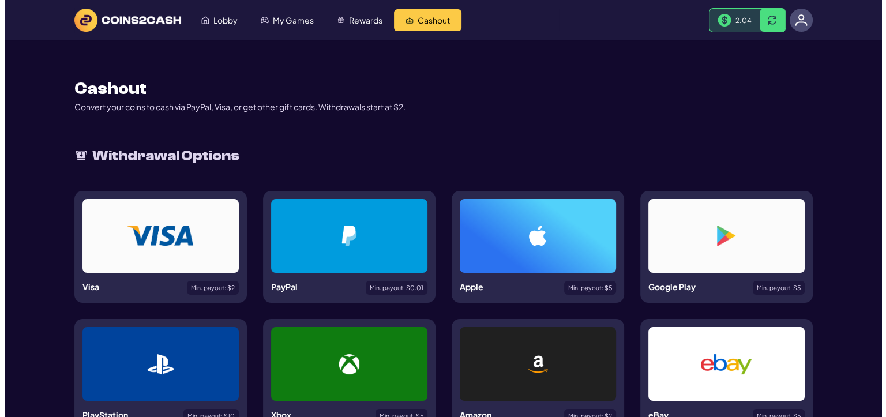
scroll to position [58, 0]
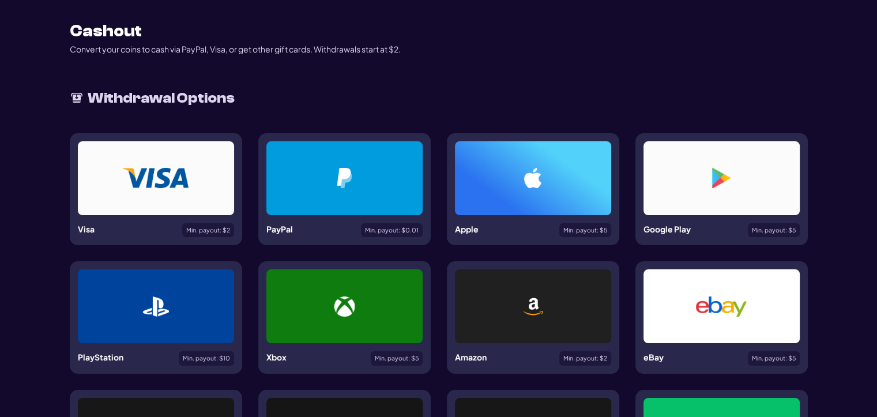
click at [357, 183] on div at bounding box center [344, 178] width 101 height 20
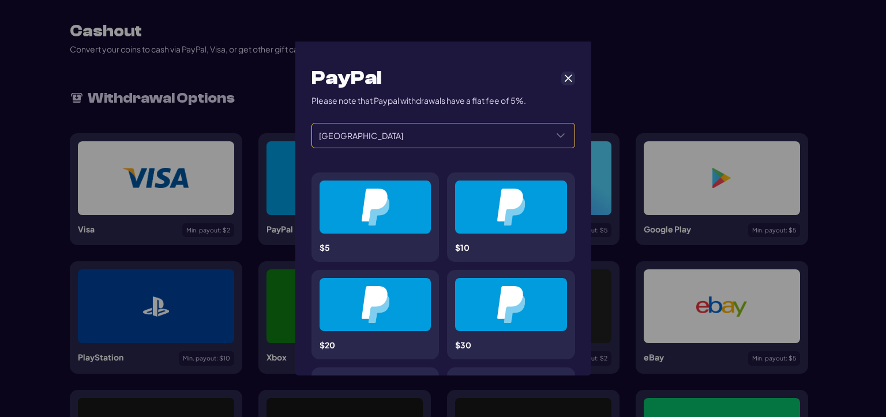
click at [512, 140] on span "[GEOGRAPHIC_DATA]" at bounding box center [429, 135] width 235 height 24
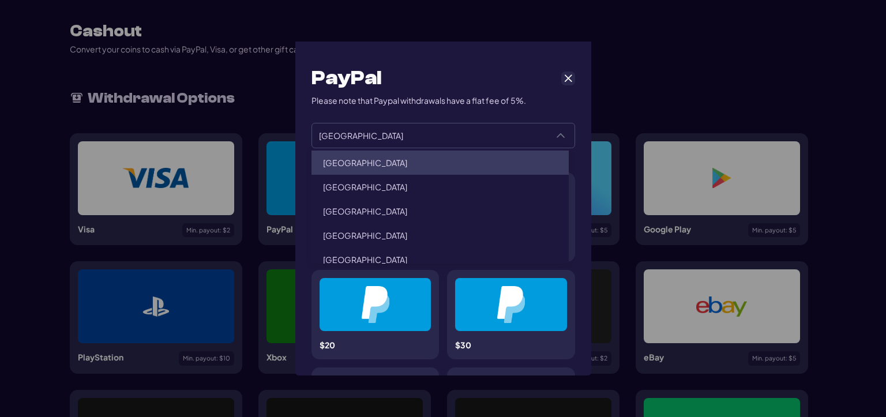
scroll to position [346, 0]
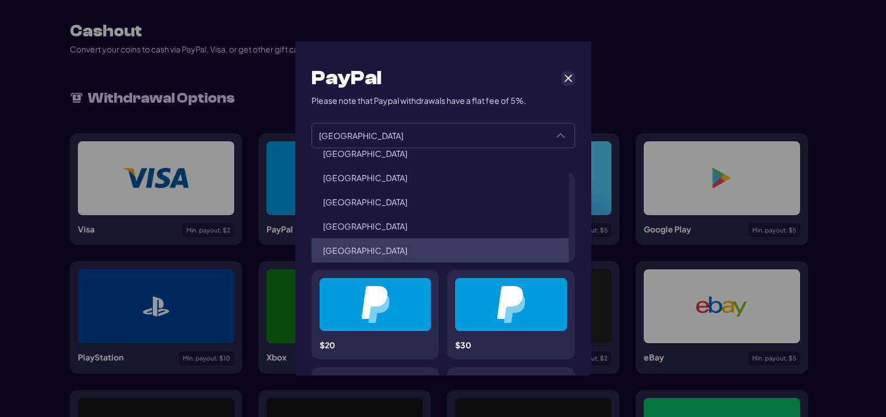
click at [380, 248] on li "[GEOGRAPHIC_DATA]" at bounding box center [441, 250] width 258 height 24
type input "******"
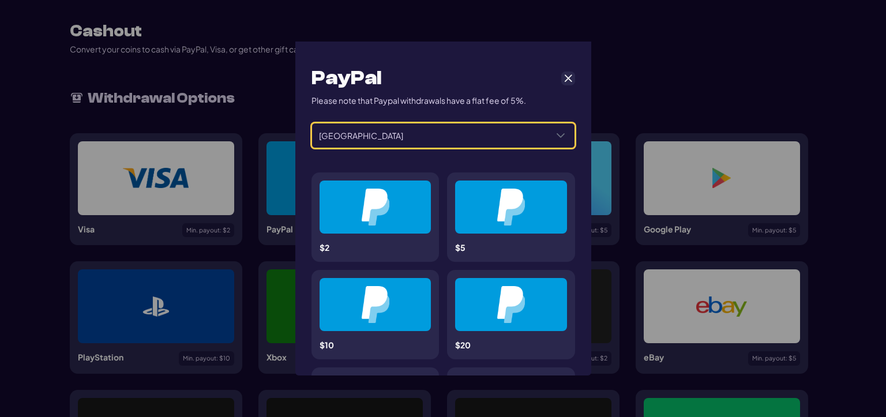
click at [379, 220] on img at bounding box center [375, 207] width 28 height 37
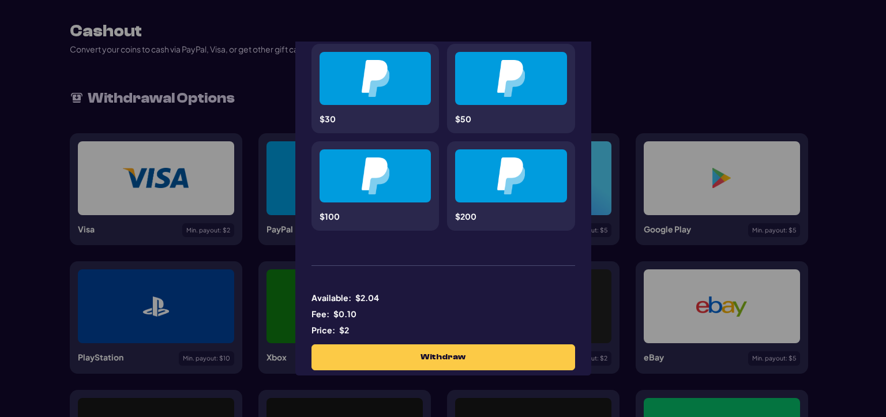
scroll to position [344, 0]
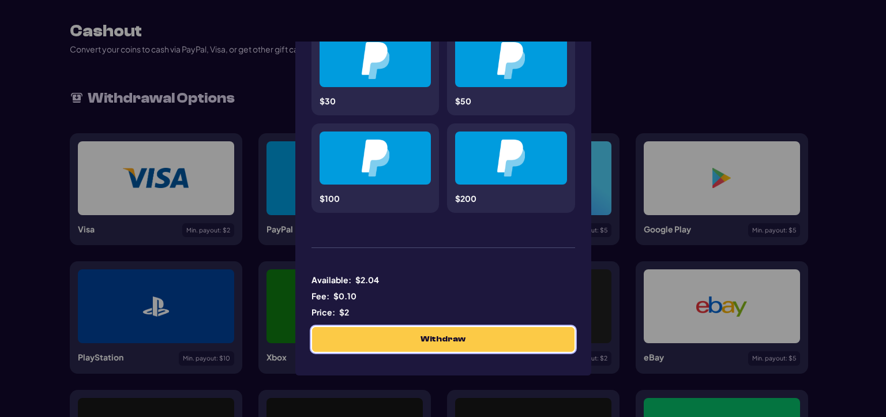
click at [432, 337] on span "Withdraw" at bounding box center [443, 340] width 45 height 10
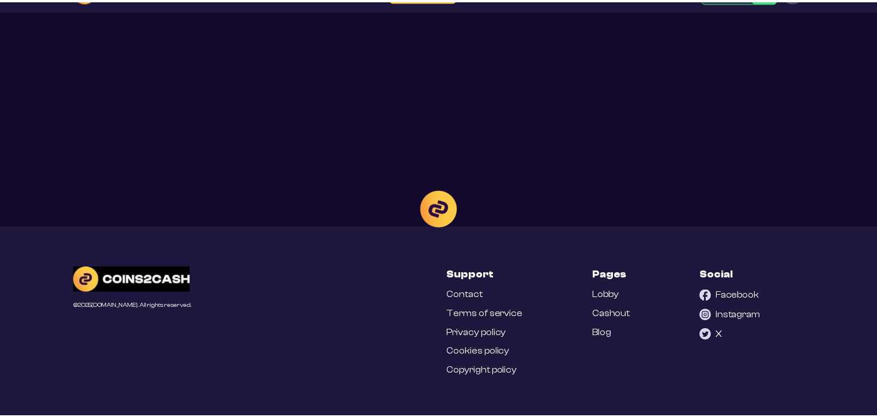
scroll to position [32, 0]
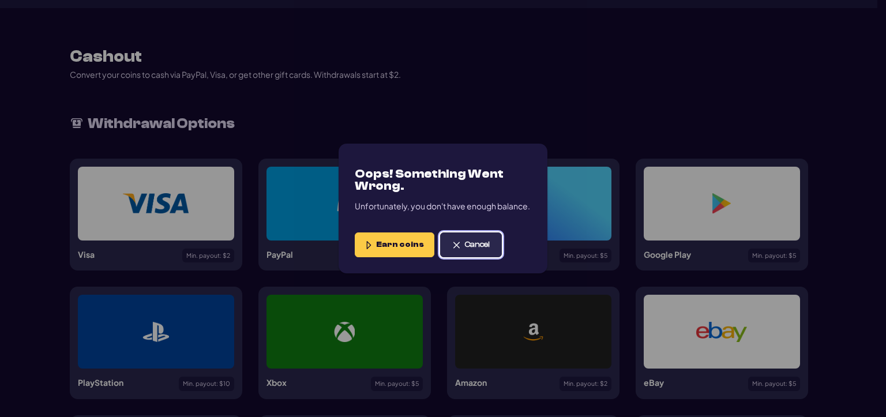
click at [475, 249] on span "Cancel" at bounding box center [477, 245] width 25 height 10
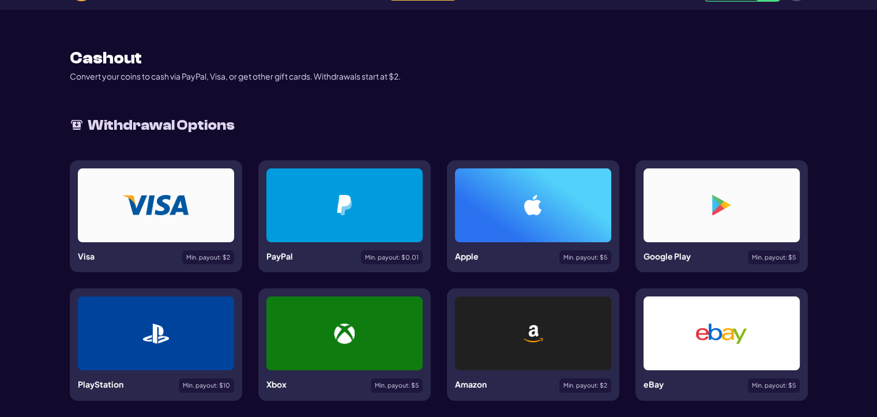
scroll to position [0, 0]
